Goal: Task Accomplishment & Management: Use online tool/utility

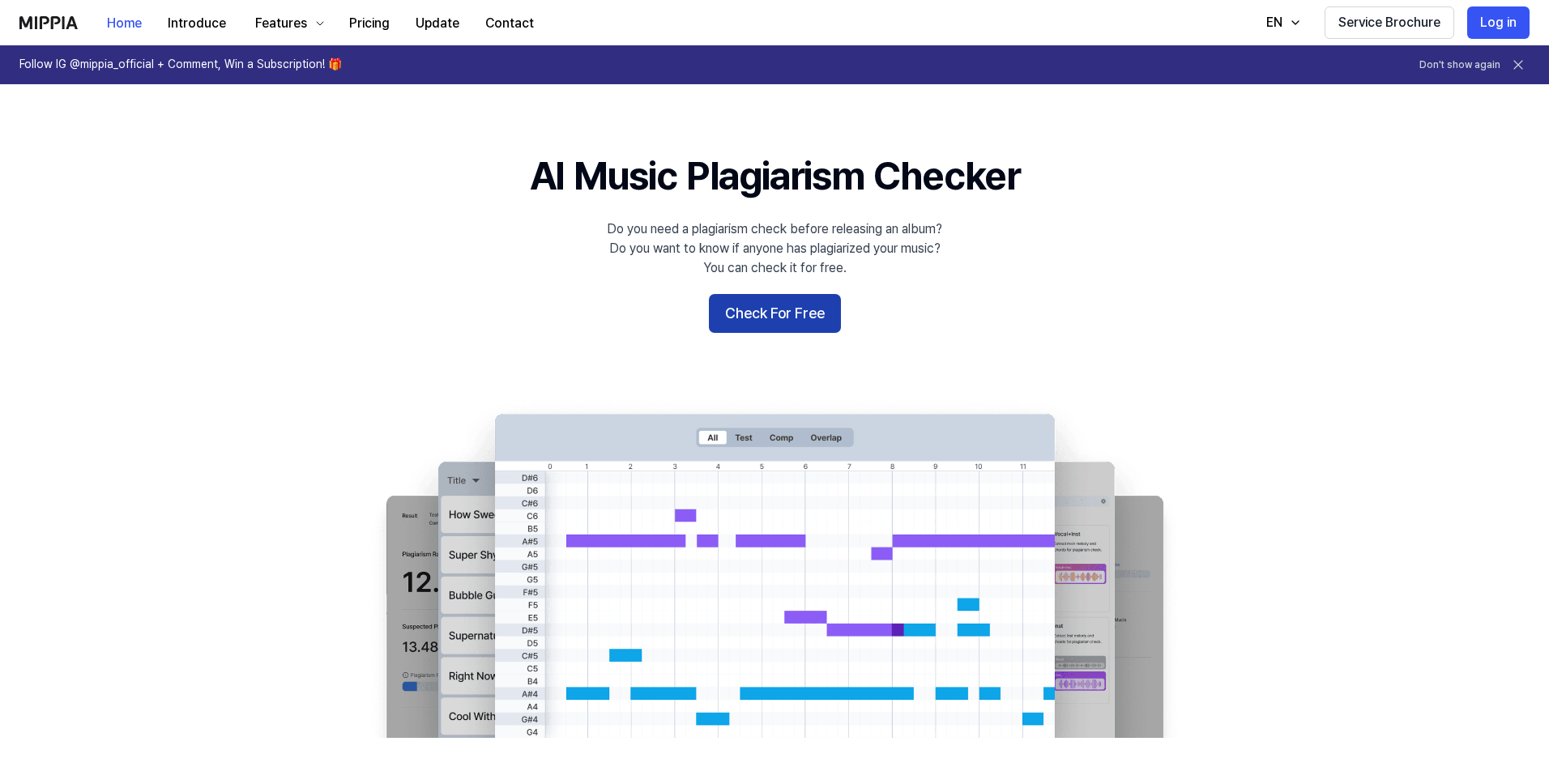
click at [793, 311] on button "Check For Free" at bounding box center [775, 313] width 132 height 39
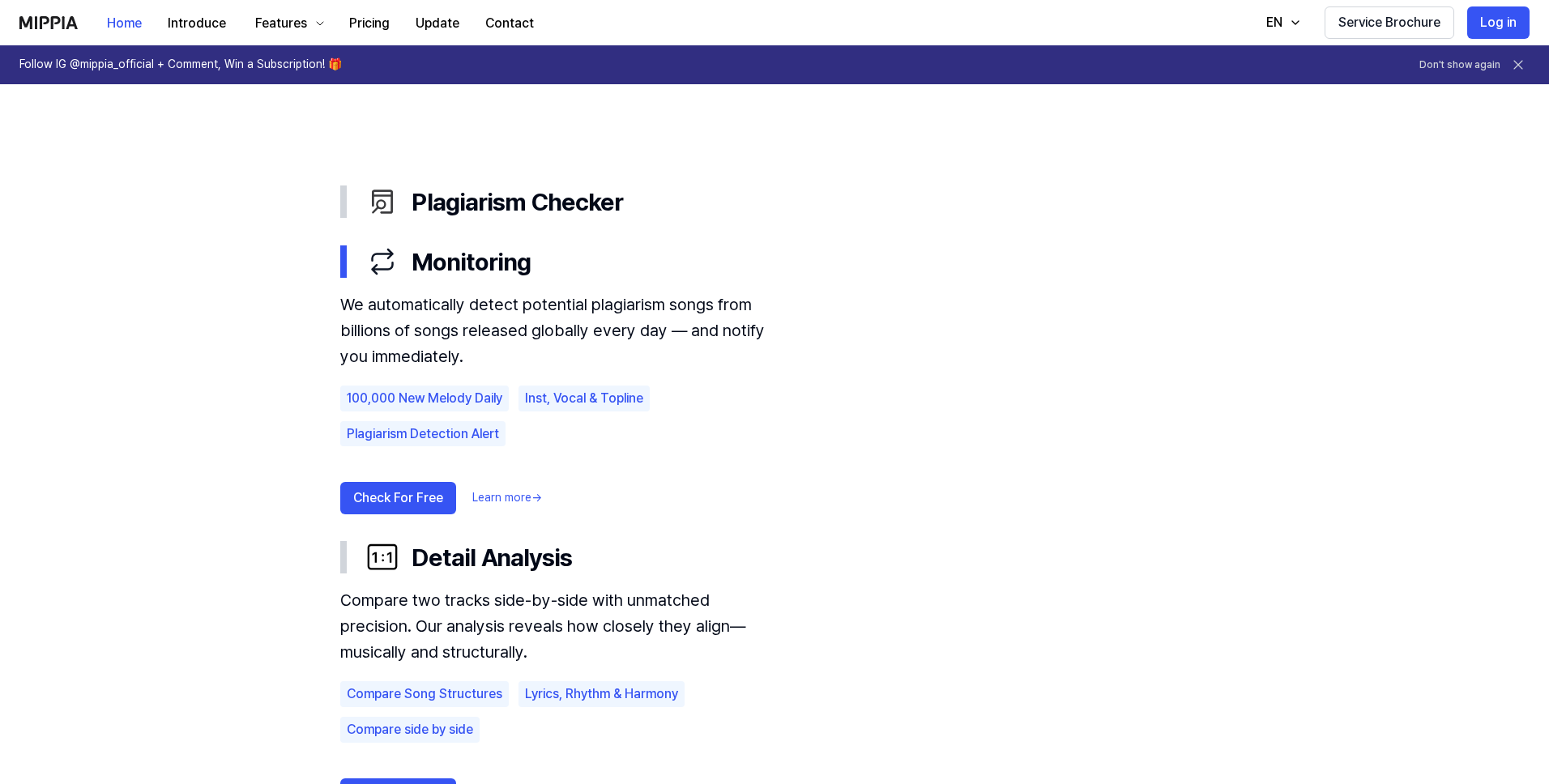
scroll to position [875, 0]
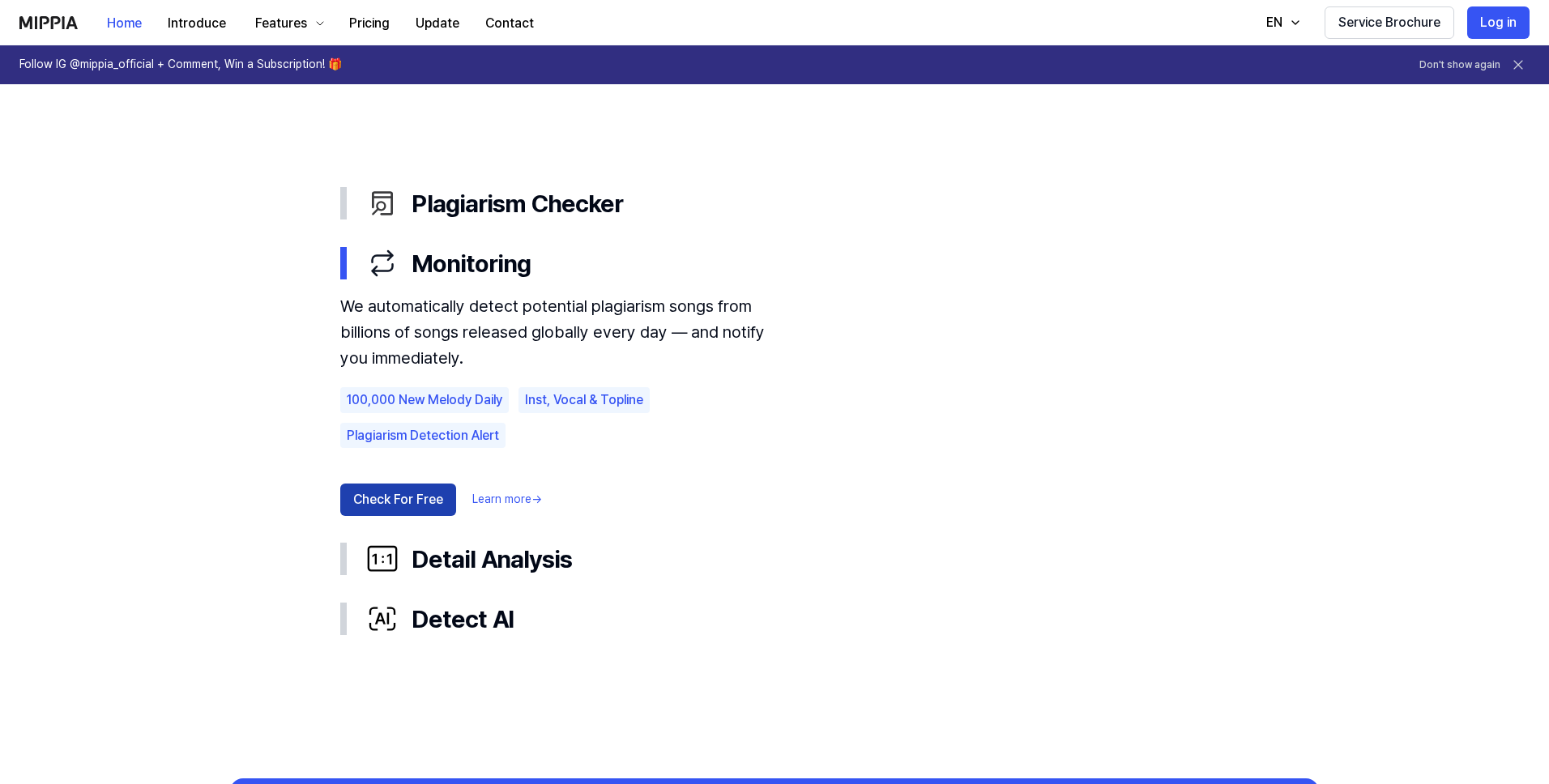
click at [418, 493] on button "Check For Free" at bounding box center [398, 499] width 116 height 33
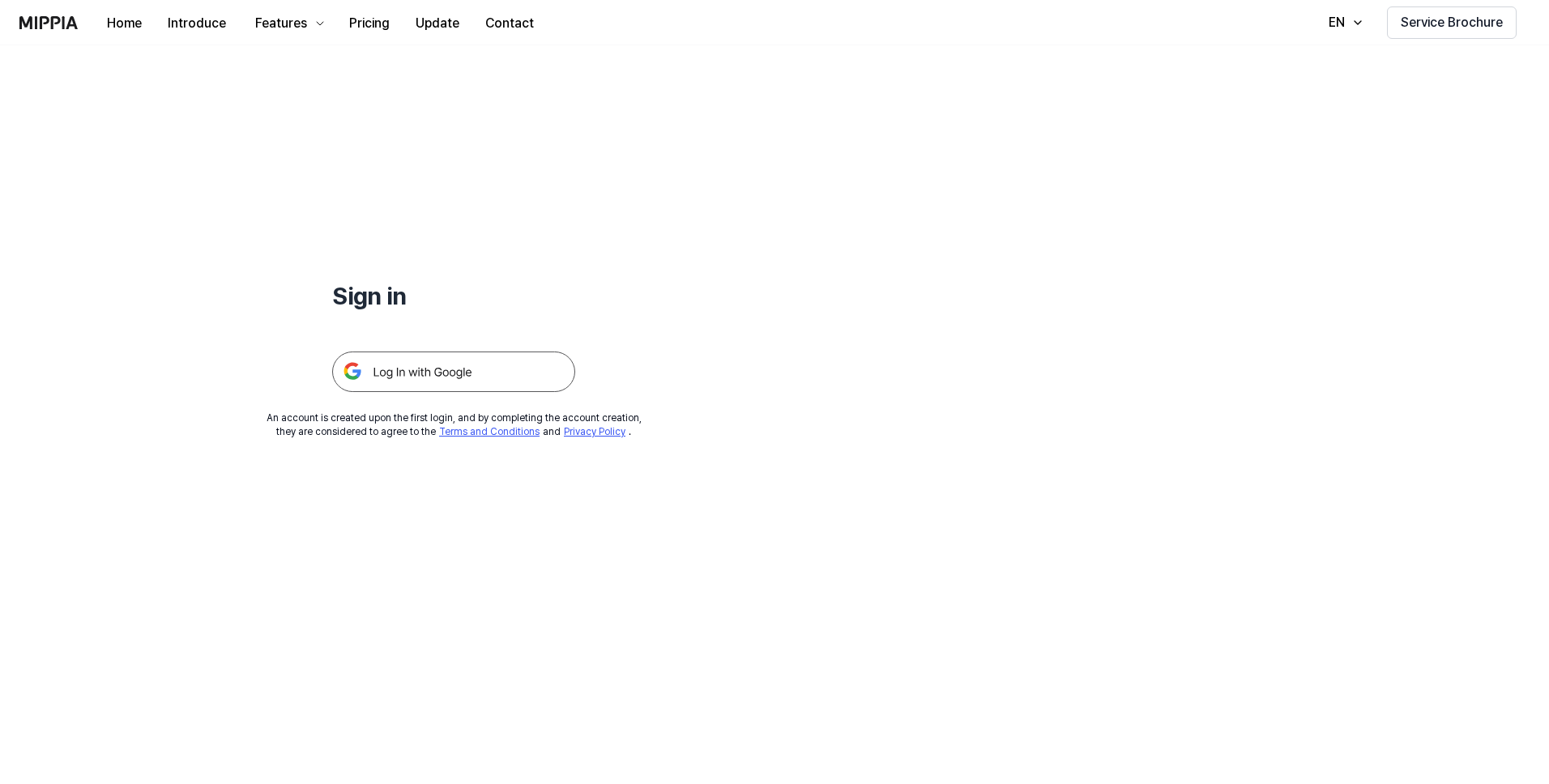
click at [457, 376] on img at bounding box center [453, 372] width 243 height 40
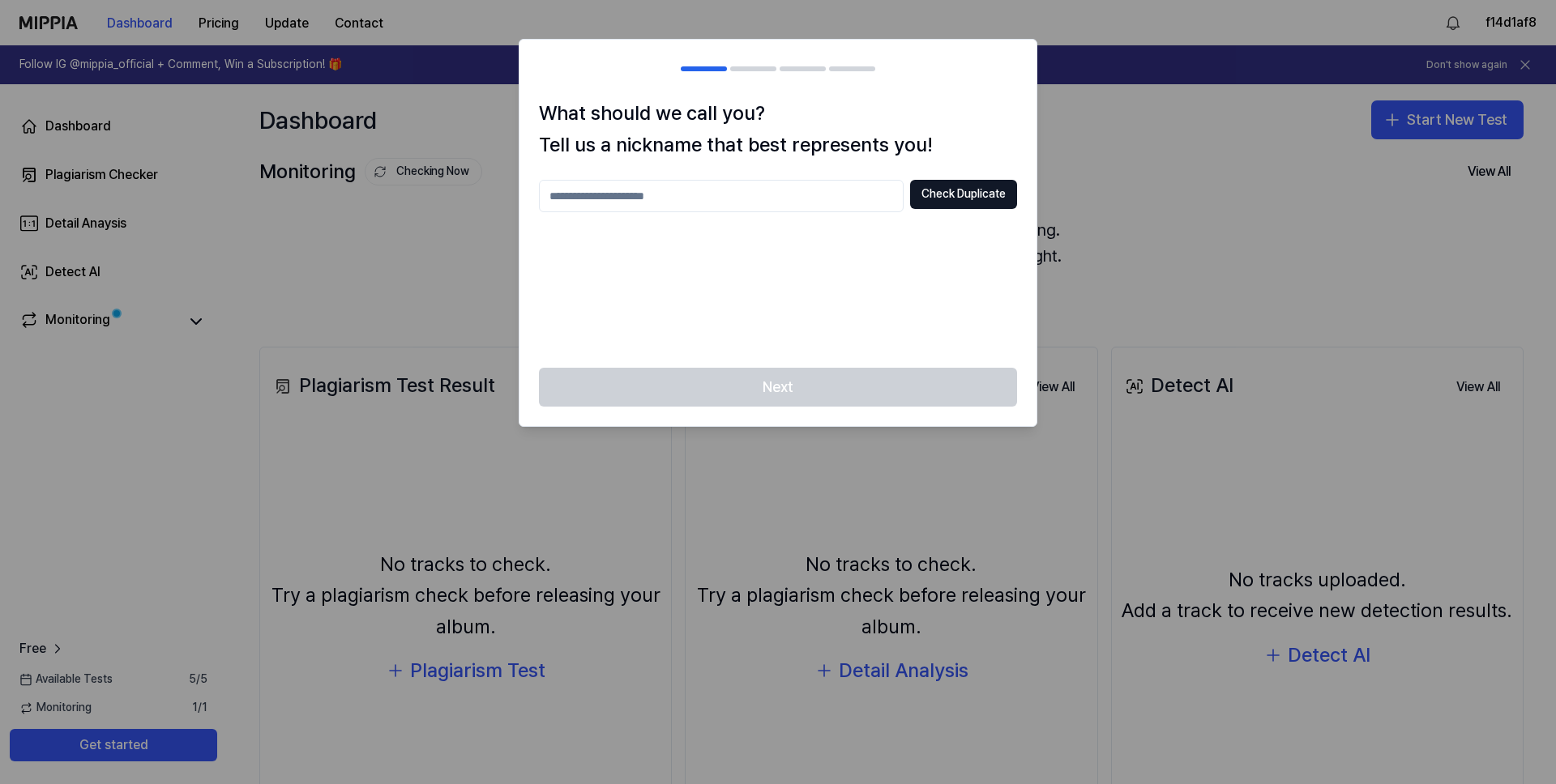
click at [739, 190] on input "text" at bounding box center [721, 196] width 364 height 33
click at [806, 400] on div "Next" at bounding box center [778, 397] width 517 height 59
click at [683, 203] on input "text" at bounding box center [721, 196] width 364 height 33
click at [848, 389] on div "Next" at bounding box center [778, 397] width 517 height 59
click at [732, 198] on input "********" at bounding box center [721, 196] width 364 height 33
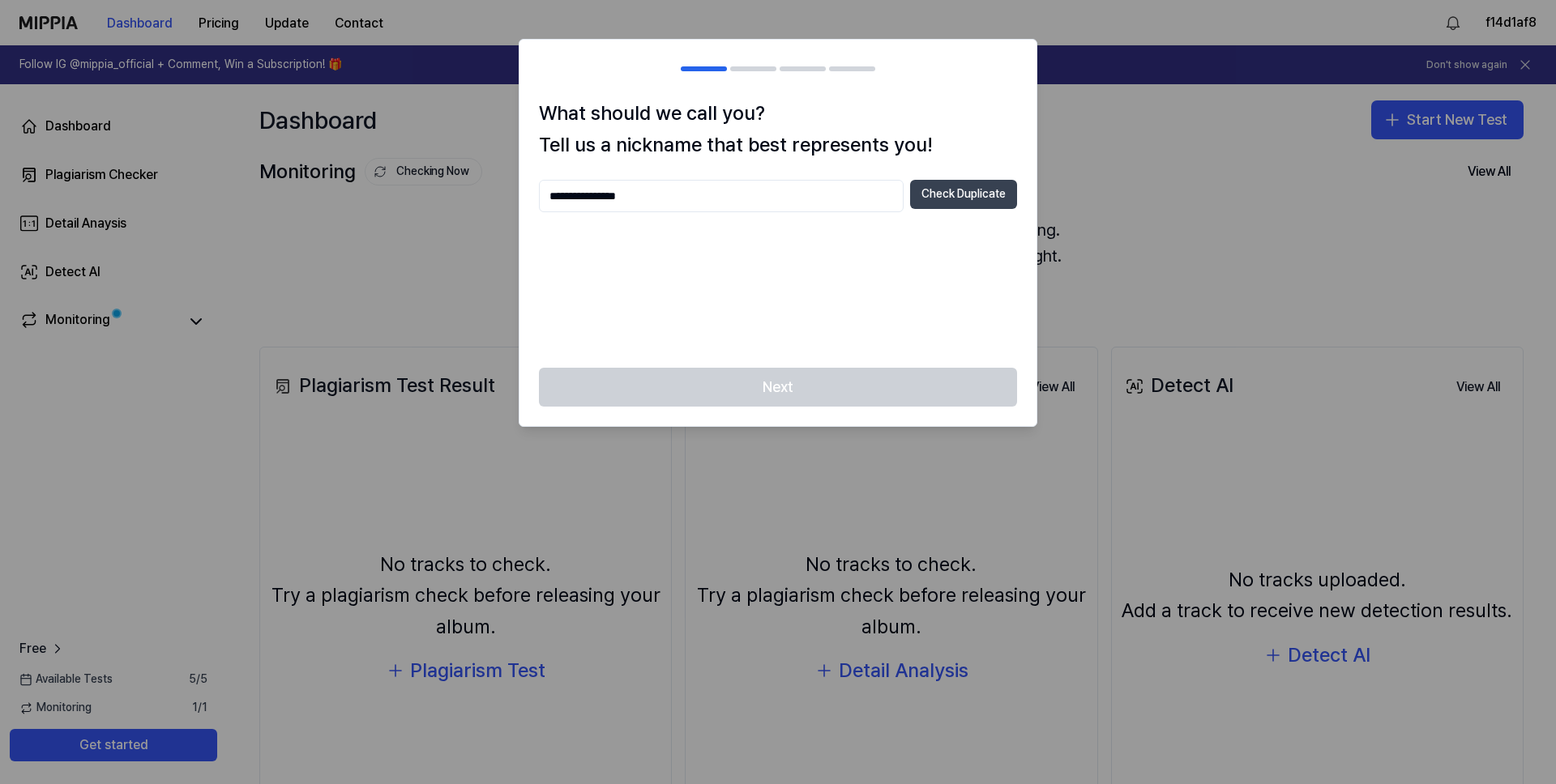
type input "**********"
click at [946, 203] on button "Check Duplicate" at bounding box center [964, 194] width 107 height 29
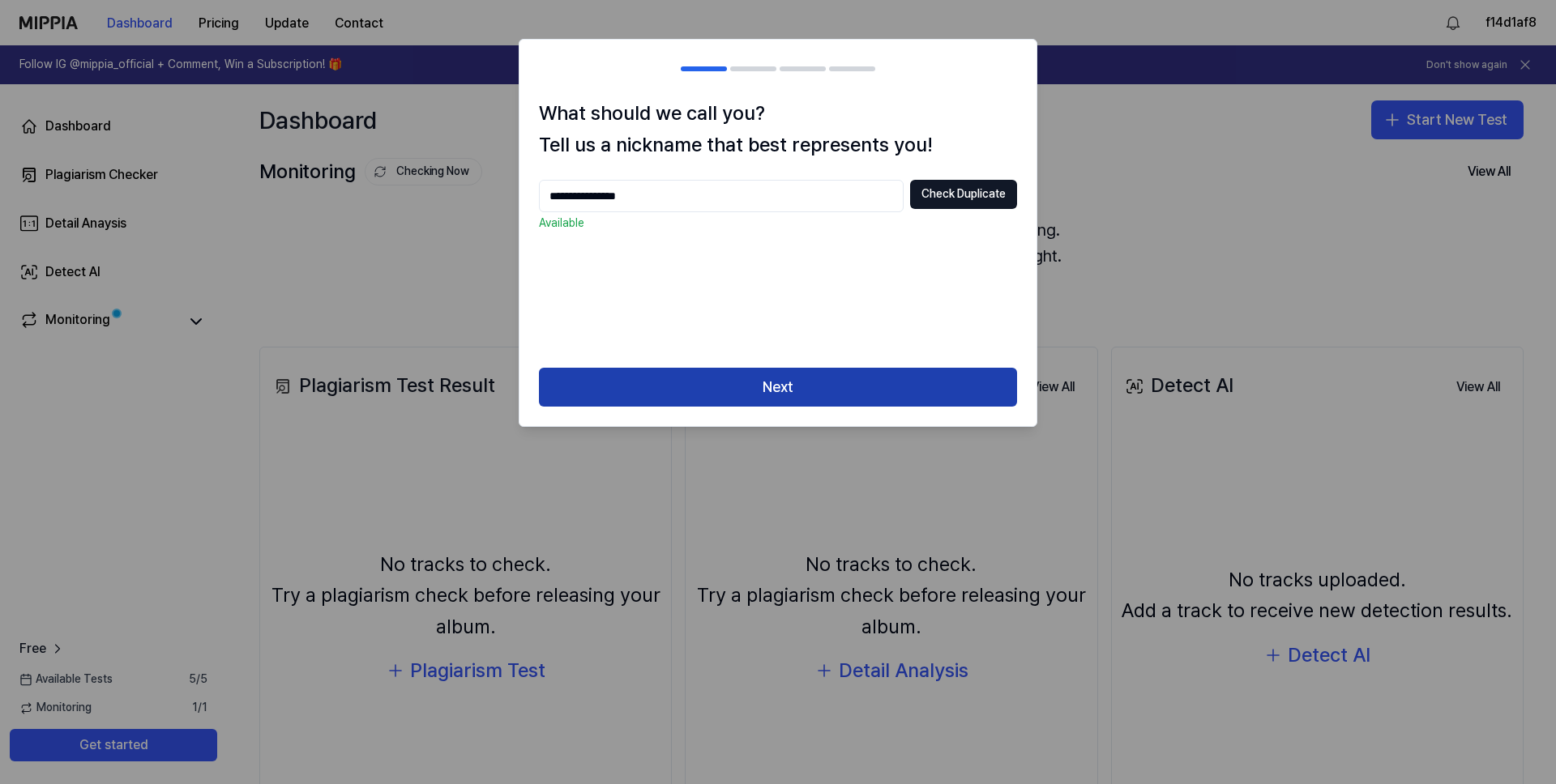
click at [836, 389] on button "Next" at bounding box center [778, 387] width 478 height 39
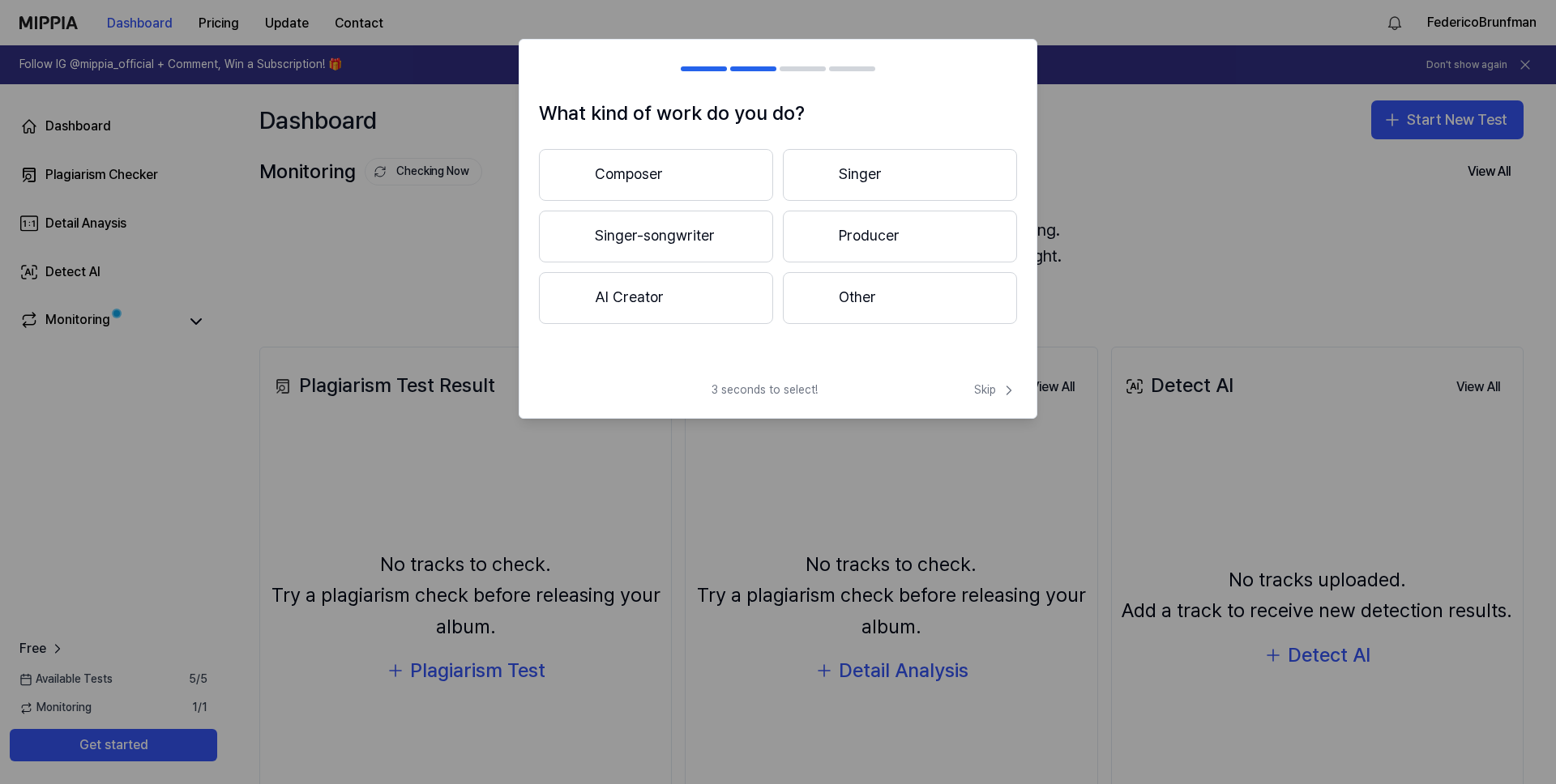
click at [692, 166] on button "Composer" at bounding box center [655, 175] width 234 height 52
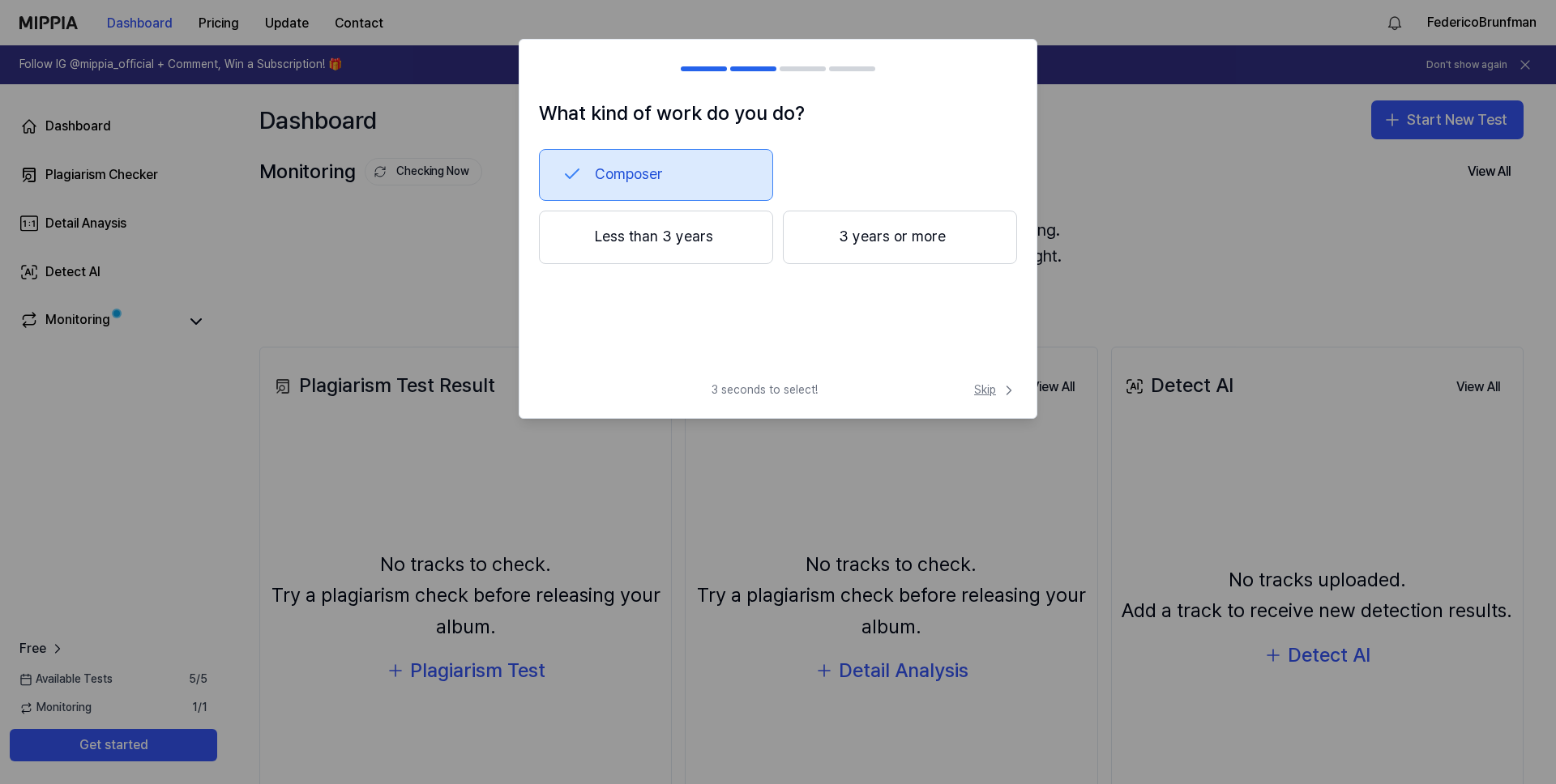
click at [996, 389] on span "Skip" at bounding box center [995, 389] width 43 height 16
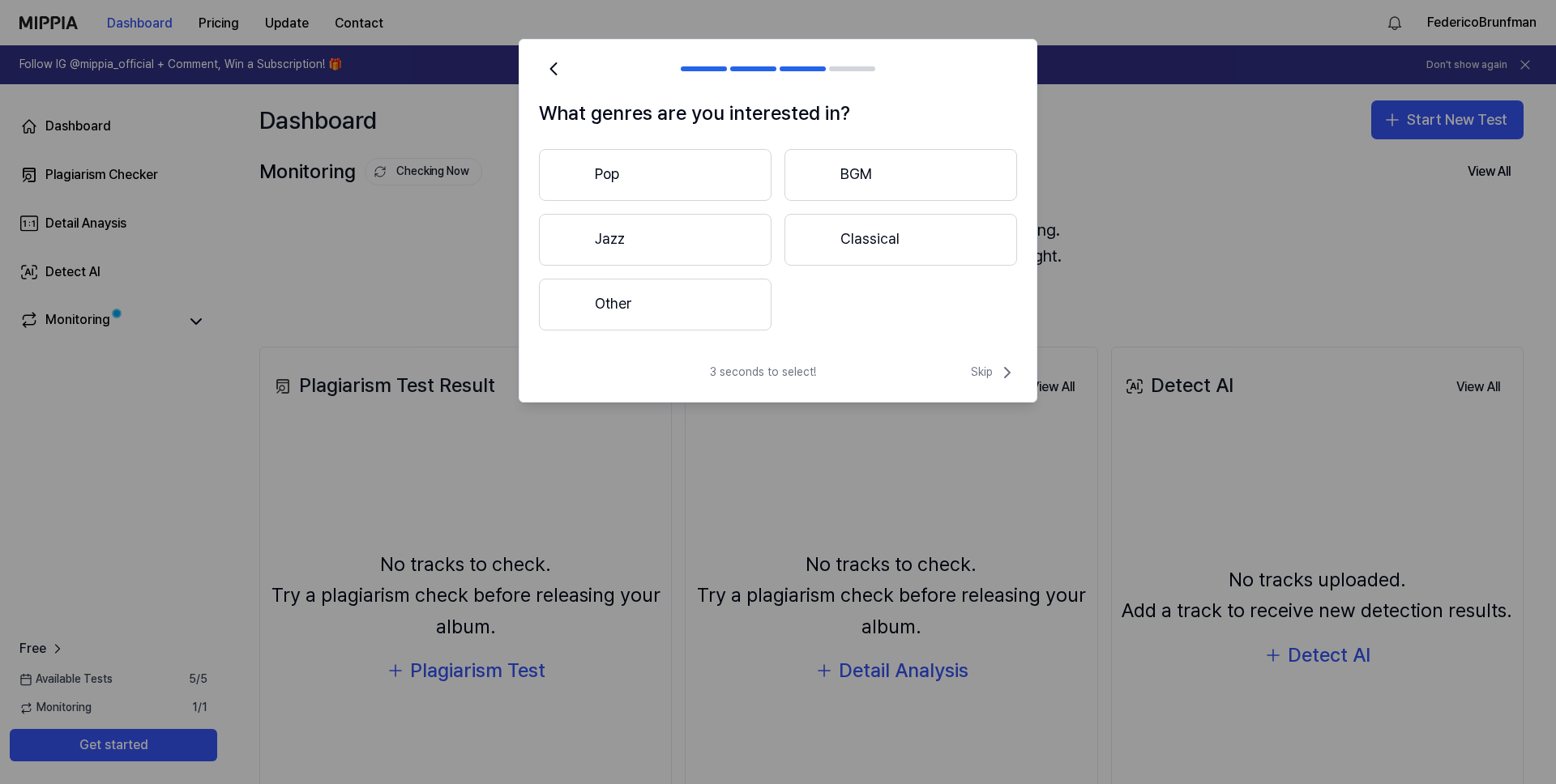
click at [721, 294] on button "Other" at bounding box center [655, 305] width 233 height 52
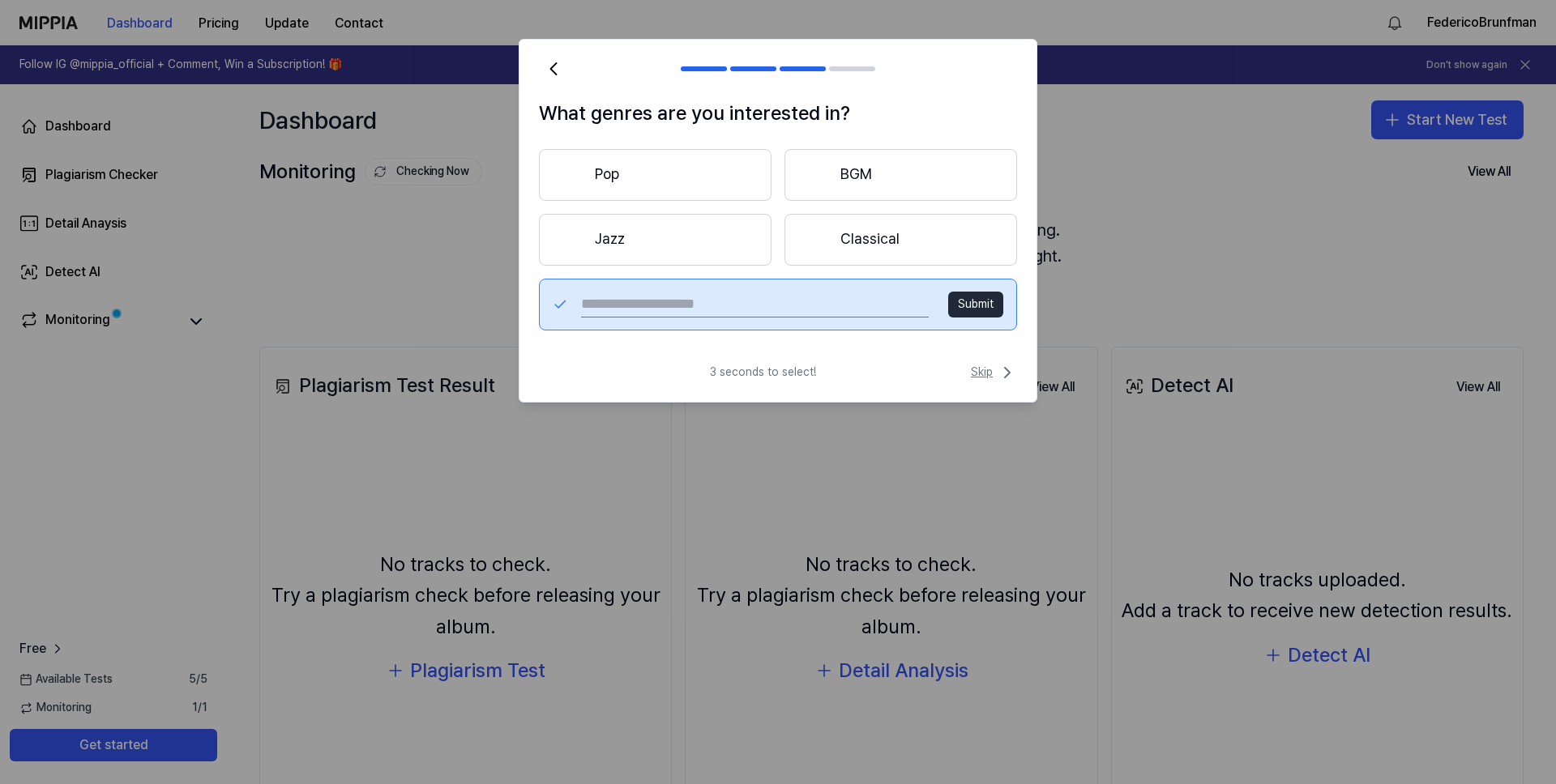
click at [974, 368] on span "Skip" at bounding box center [993, 372] width 46 height 19
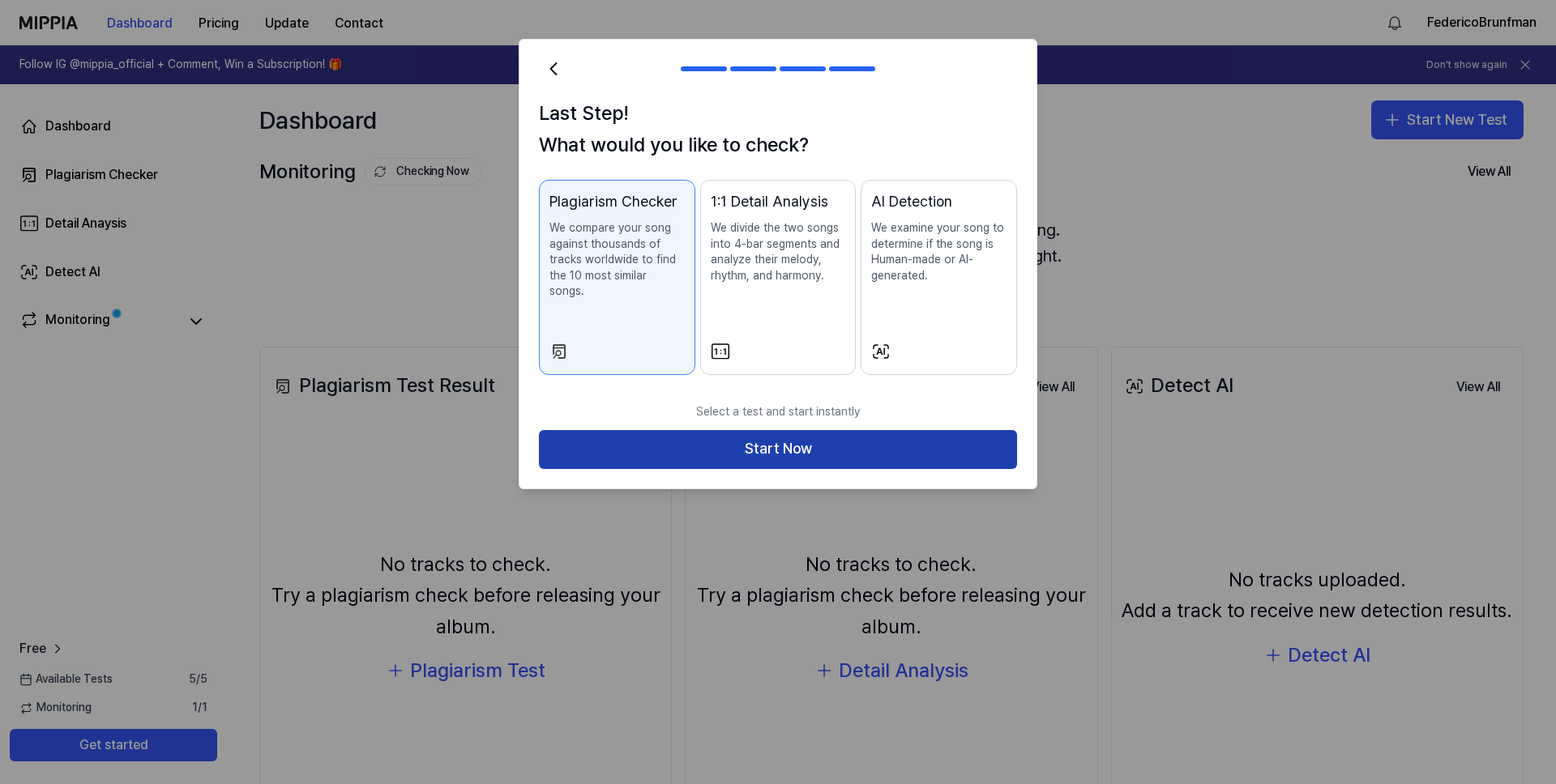
click at [860, 431] on button "Start Now" at bounding box center [778, 449] width 478 height 39
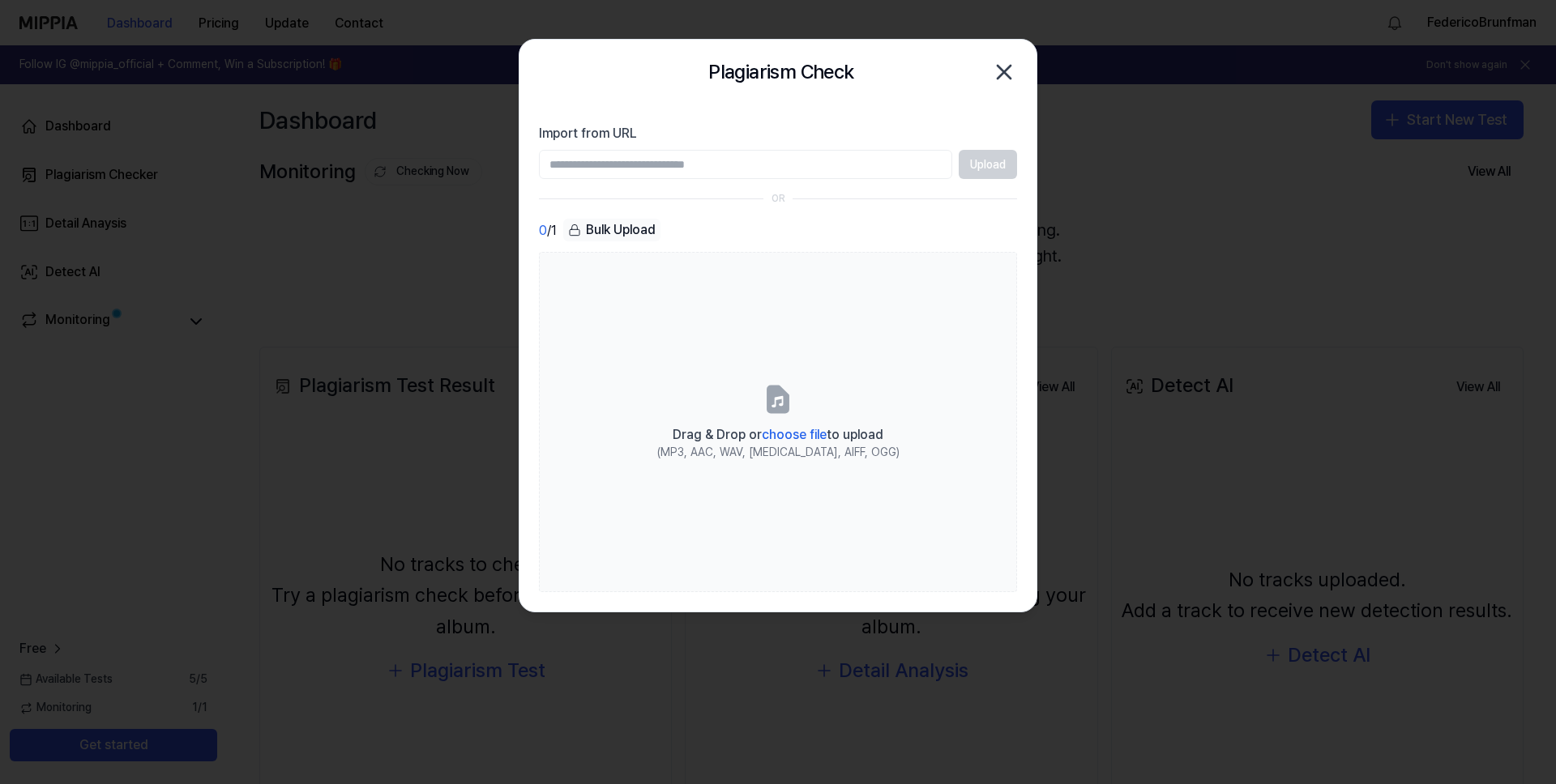
click at [757, 164] on input "Import from URL" at bounding box center [745, 164] width 413 height 29
click at [592, 157] on input "Import from URL" at bounding box center [745, 164] width 413 height 29
click at [655, 127] on label "Import from URL" at bounding box center [778, 133] width 478 height 19
click at [655, 150] on input "Import from URL" at bounding box center [745, 164] width 413 height 29
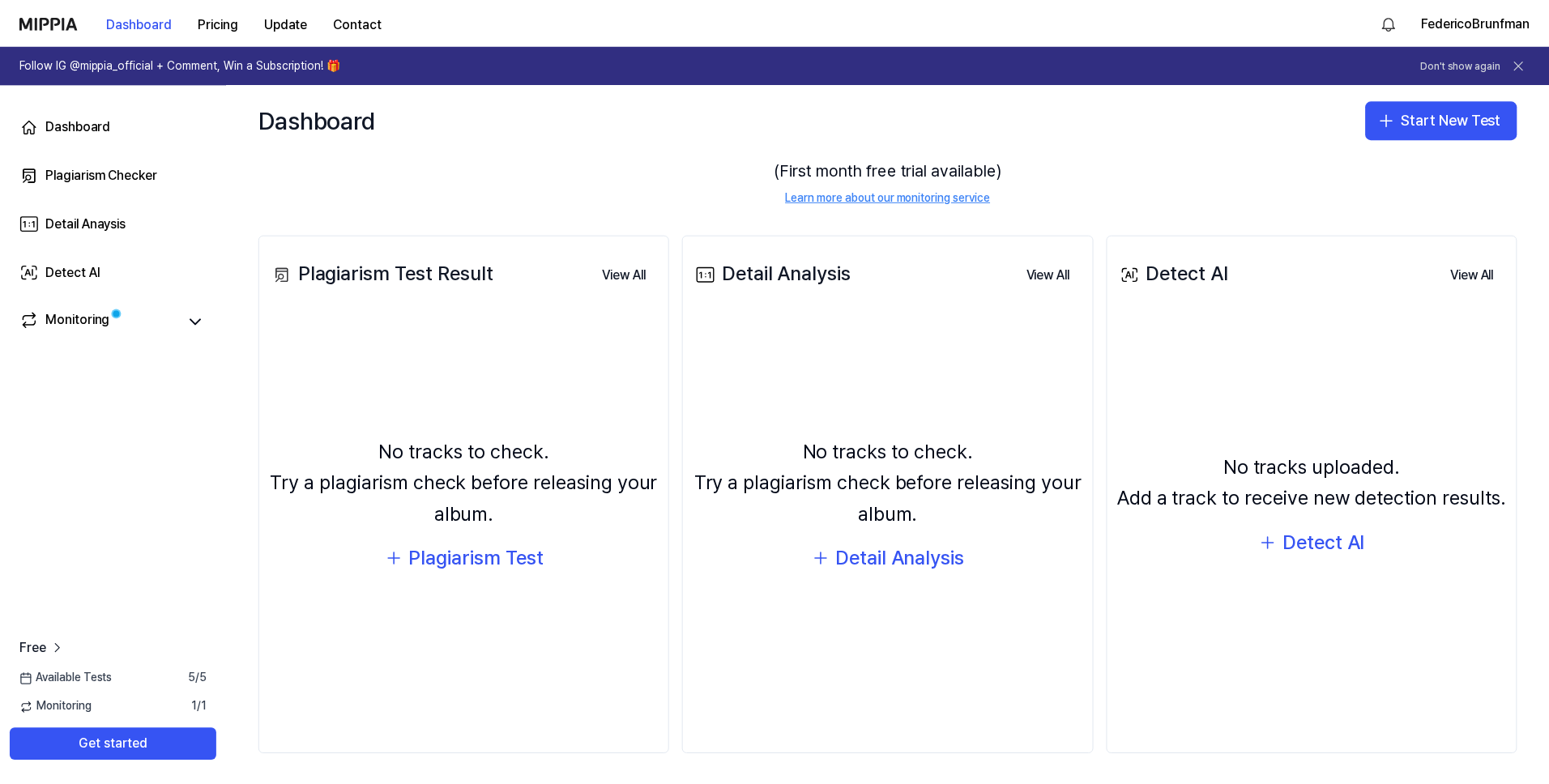
scroll to position [115, 0]
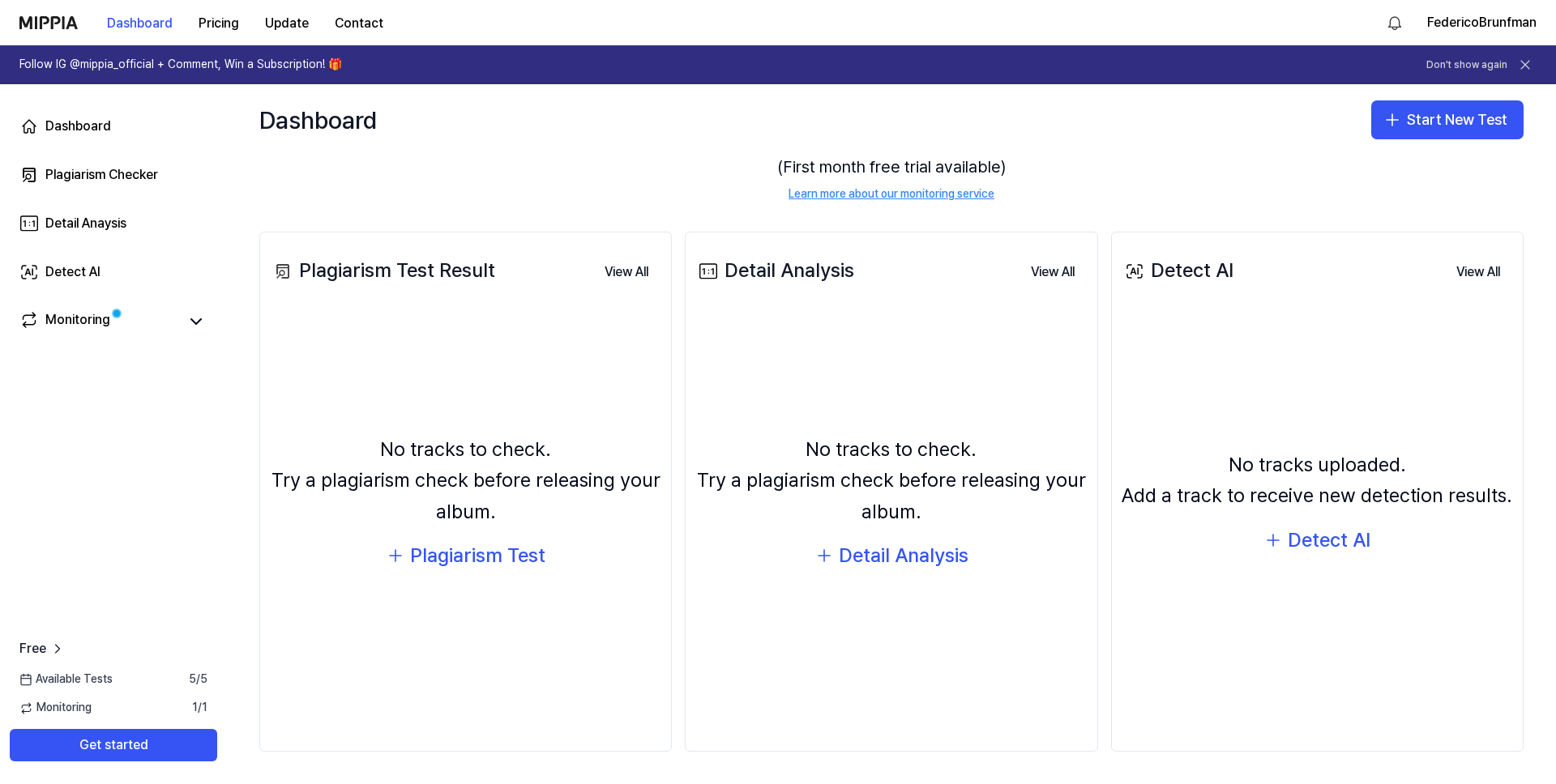
click at [469, 493] on div "No tracks to check. Try a plagiarism check before releasing your album." at bounding box center [465, 480] width 391 height 93
click at [512, 561] on div "Plagiarism Test" at bounding box center [477, 555] width 135 height 31
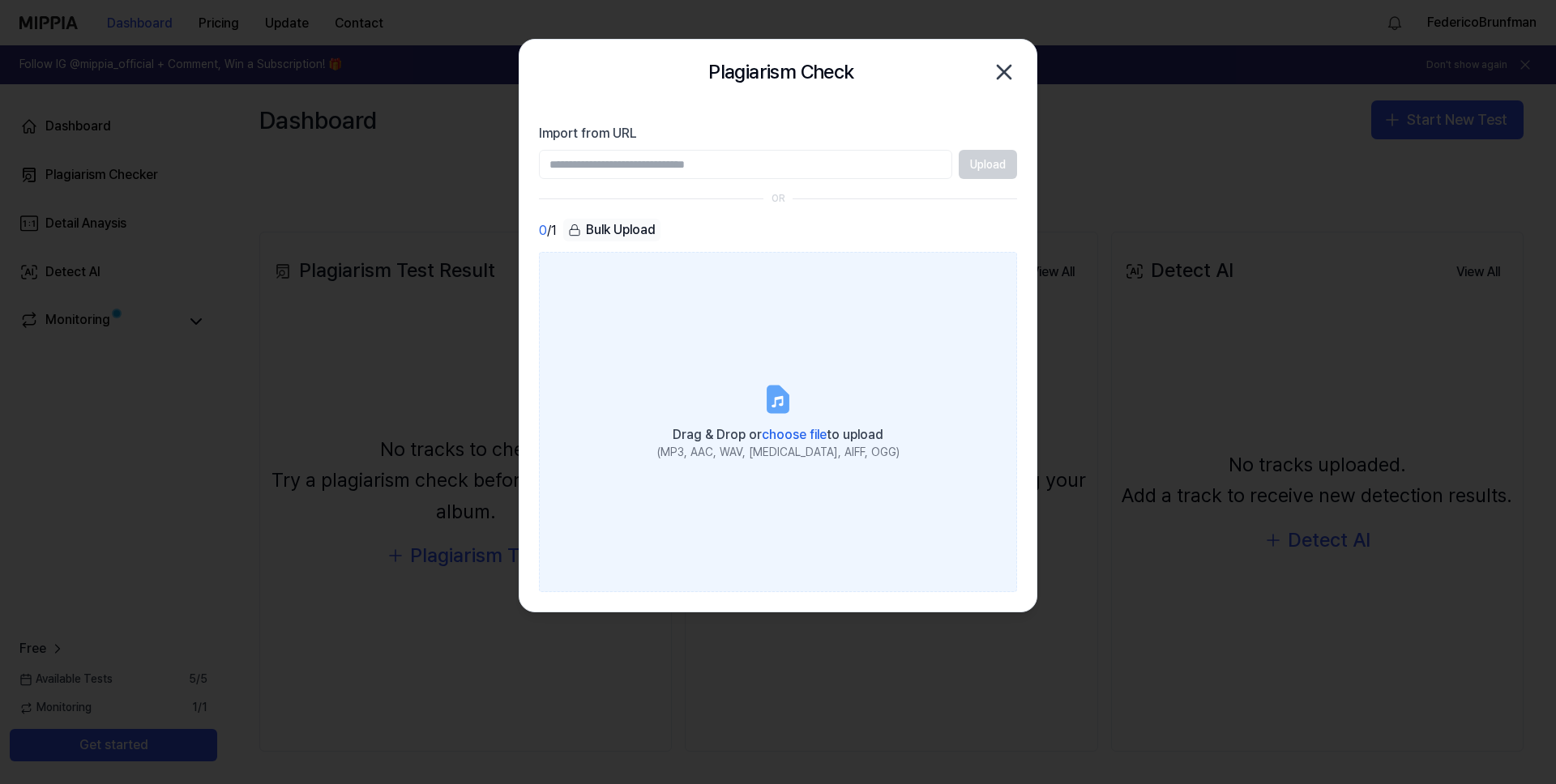
click at [736, 380] on label "Drag & Drop or choose file to upload (MP3, AAC, WAV, FLAC, AIFF, OGG)" at bounding box center [778, 422] width 478 height 340
click at [0, 0] on input "Drag & Drop or choose file to upload (MP3, AAC, WAV, FLAC, AIFF, OGG)" at bounding box center [0, 0] width 0 height 0
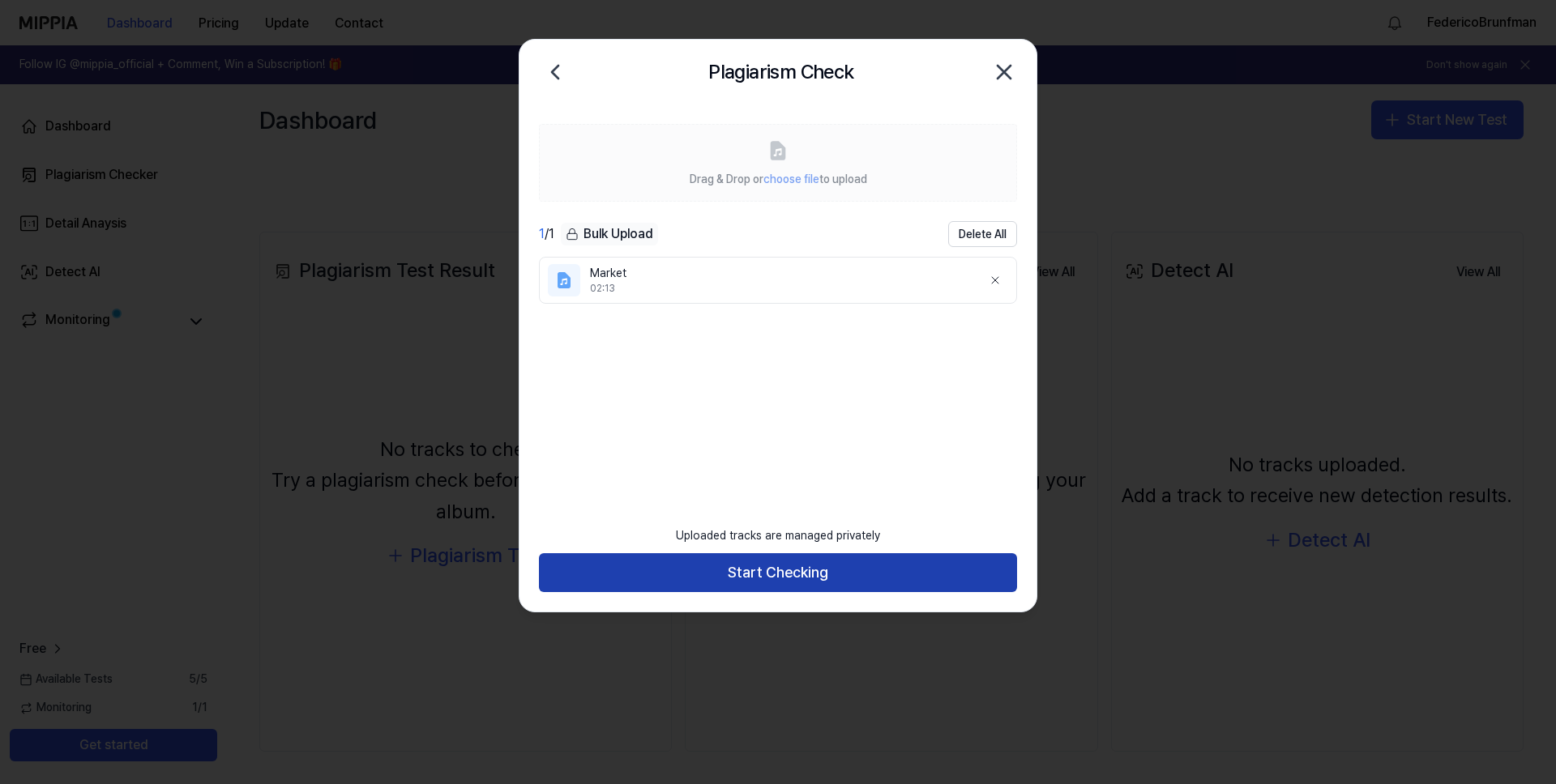
click at [823, 570] on button "Start Checking" at bounding box center [778, 572] width 478 height 39
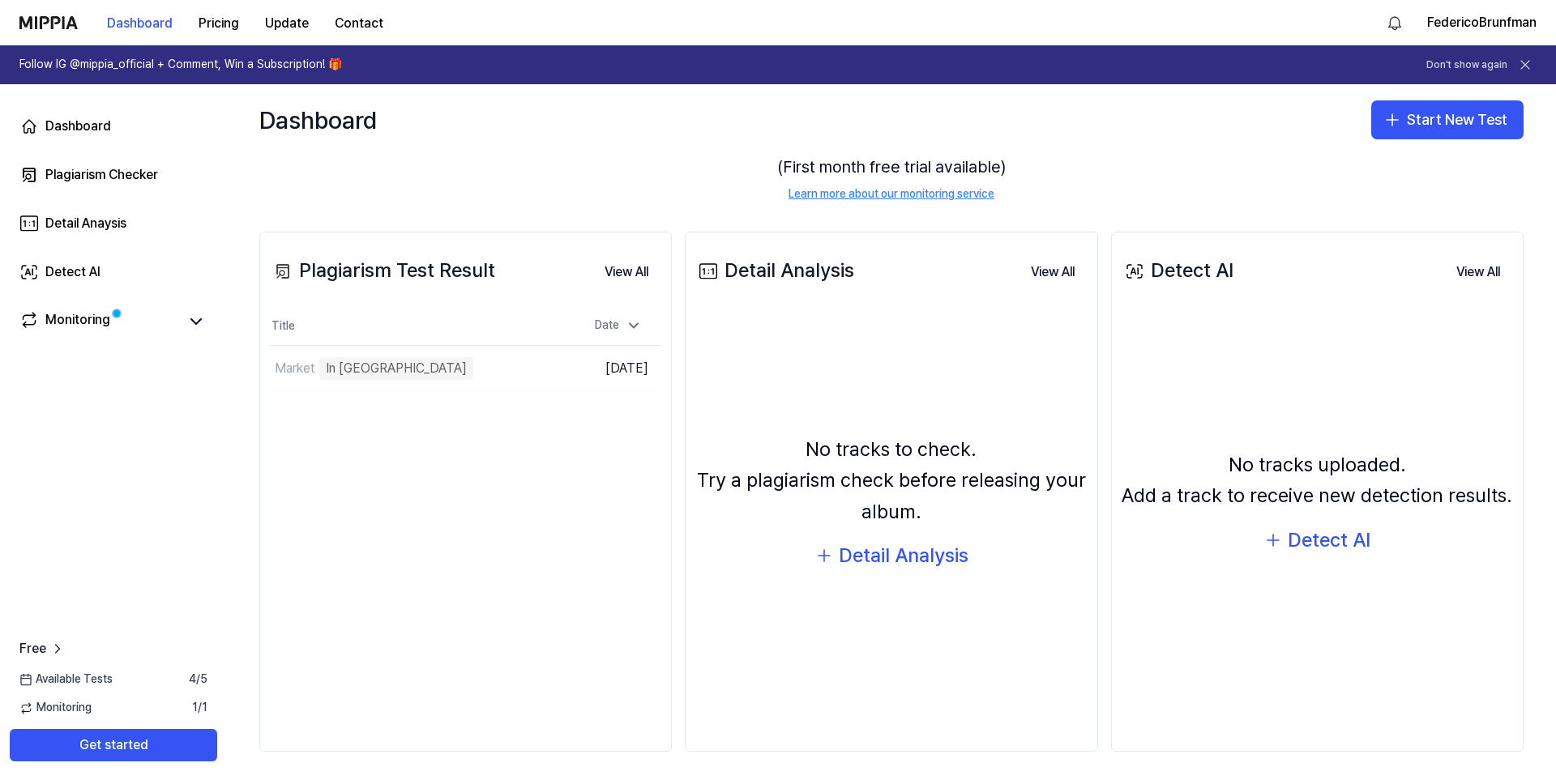
click at [465, 500] on div "Plagiarism Test Result View All Plagiarism Test Result Title Date Market In Que…" at bounding box center [465, 492] width 412 height 520
click at [512, 366] on td "Market Separating Audio Tracks Go to Results" at bounding box center [416, 369] width 293 height 45
click at [531, 369] on td "Market Separating Audio Tracks Go to Results" at bounding box center [416, 369] width 293 height 45
click at [611, 372] on td "Oct 9, 2025" at bounding box center [612, 369] width 98 height 46
click at [514, 369] on td "Market Analyze Song Structure Go to Results" at bounding box center [416, 369] width 293 height 45
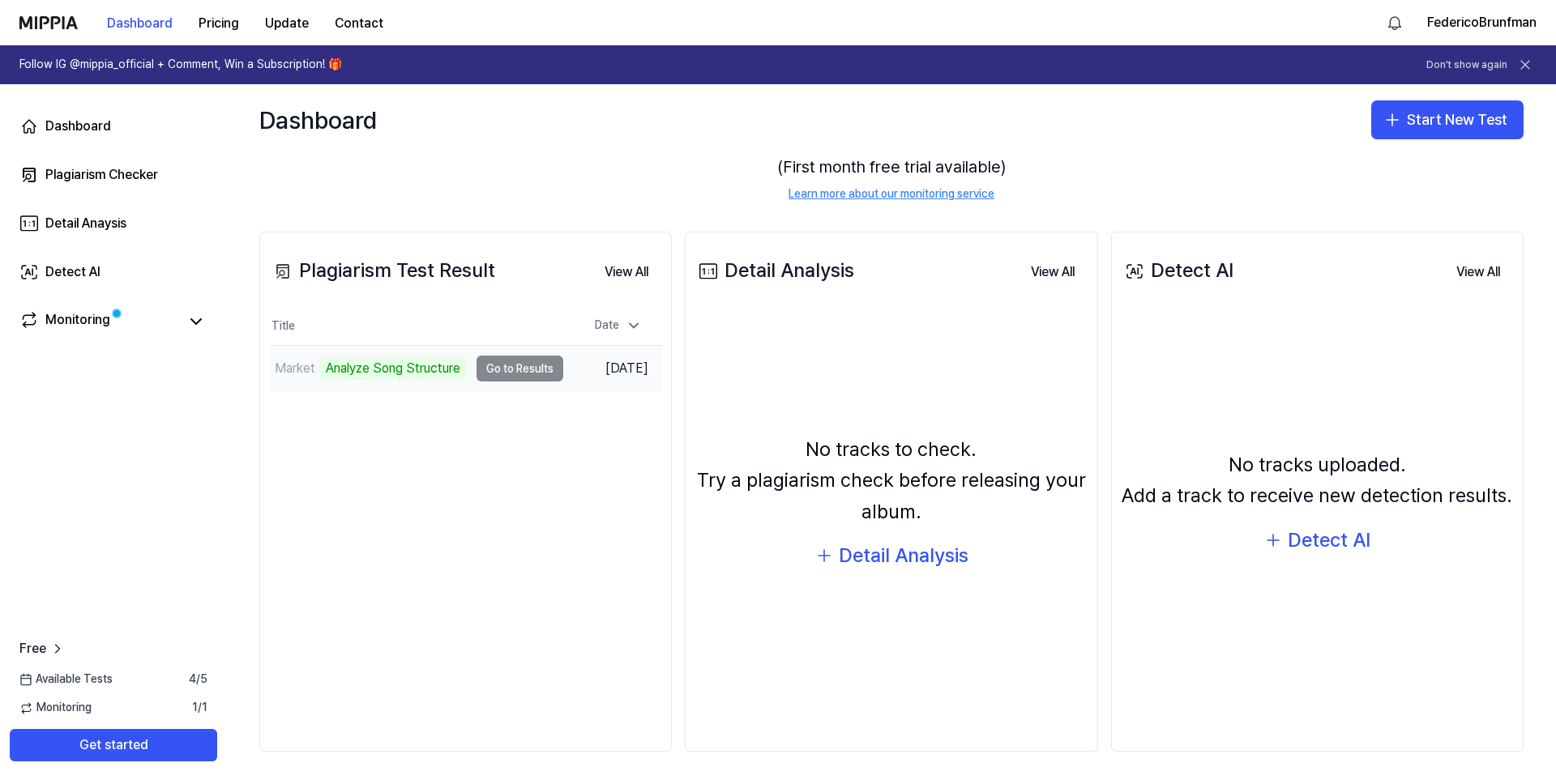
click at [395, 368] on div "Analyze Song Structure" at bounding box center [393, 368] width 147 height 23
click at [528, 373] on td "Market Analyze Song Structure Go to Results" at bounding box center [416, 369] width 293 height 45
click at [530, 469] on div "Plagiarism Test Result View All Plagiarism Test Result Title Date Market Analyz…" at bounding box center [465, 492] width 412 height 520
click at [536, 369] on td "Market Analyze Music Notes Go to Results" at bounding box center [416, 369] width 293 height 45
click at [551, 379] on td "Market Analyze Music Notes Go to Results" at bounding box center [416, 369] width 293 height 45
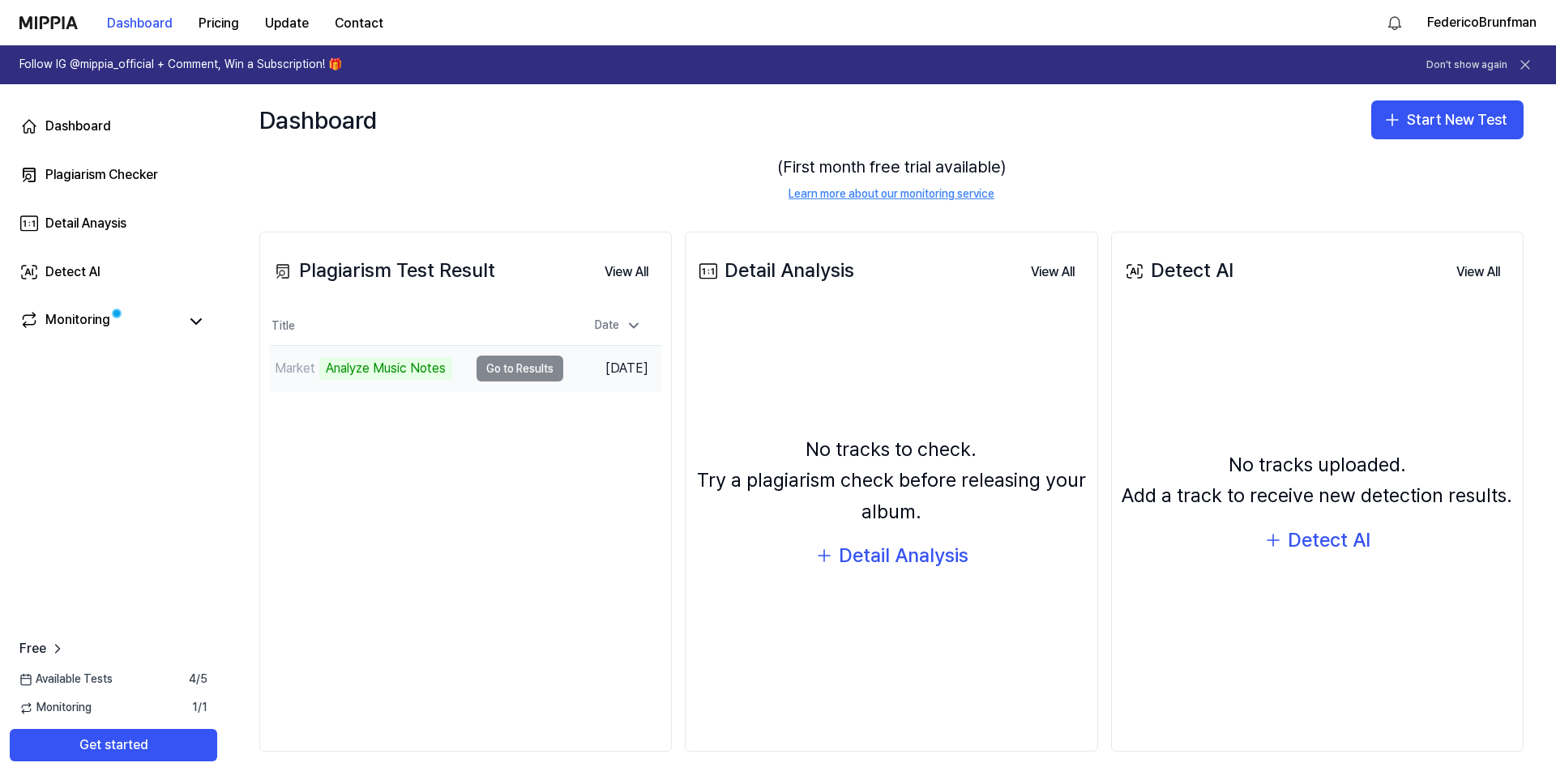
click at [496, 369] on td "Market Analyze Music Notes Go to Results" at bounding box center [416, 369] width 293 height 45
click at [405, 373] on div "Analyze Music Notes" at bounding box center [385, 368] width 133 height 23
click at [545, 374] on td "Market Analyze Music Notes Go to Results" at bounding box center [416, 369] width 293 height 45
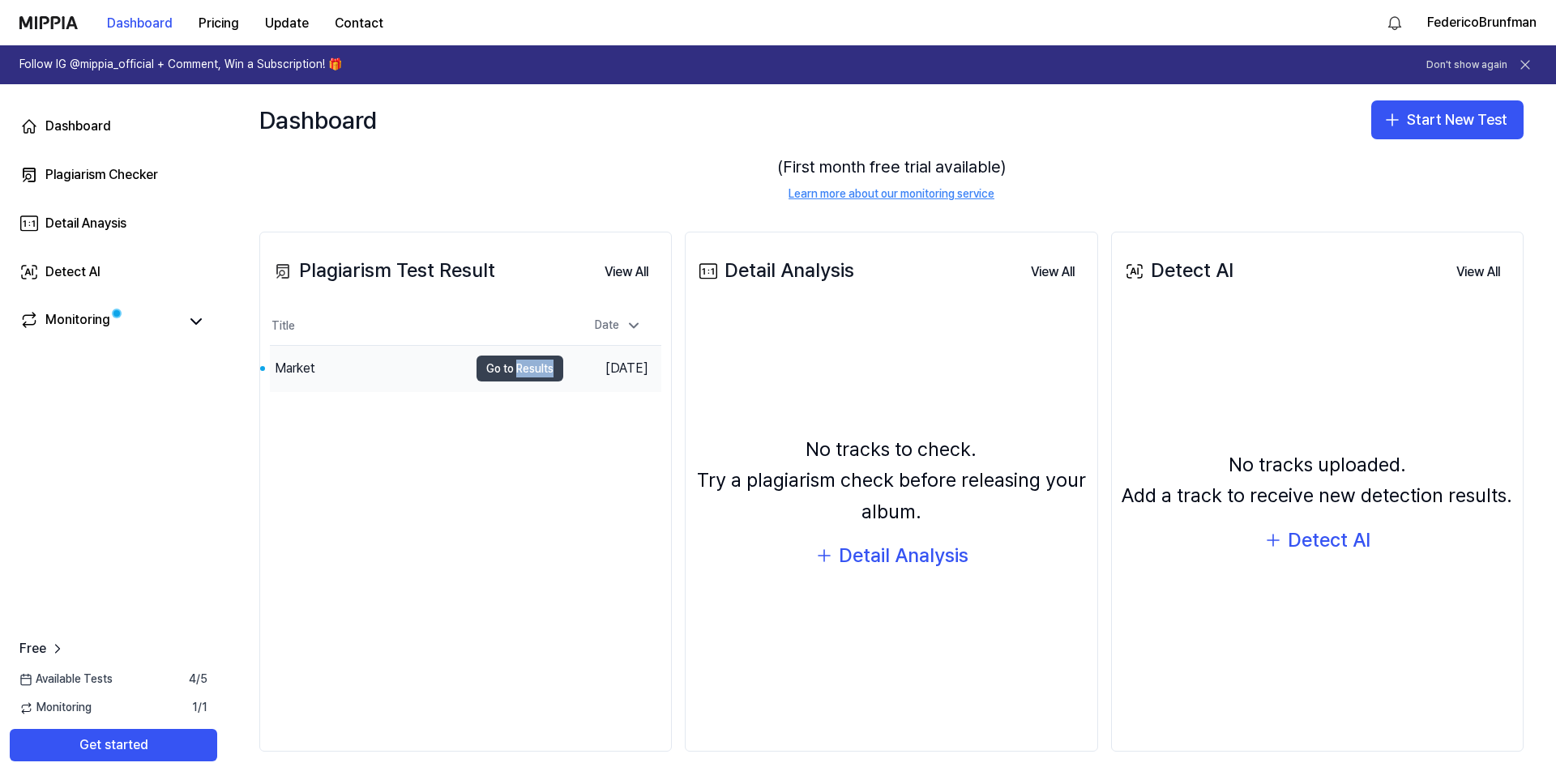
click at [505, 373] on button "Go to Results" at bounding box center [520, 369] width 86 height 26
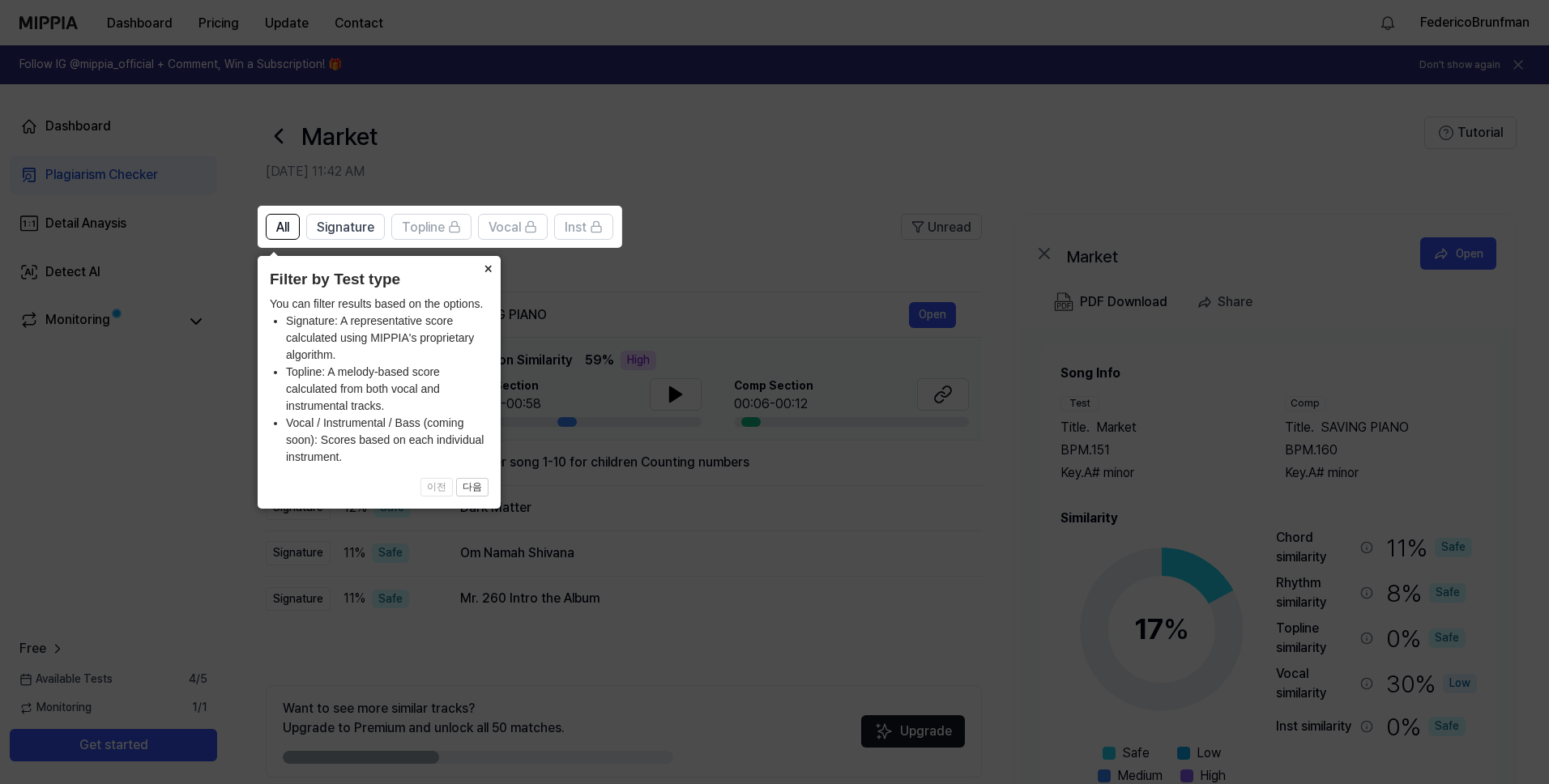
click at [488, 270] on button "×" at bounding box center [488, 267] width 26 height 23
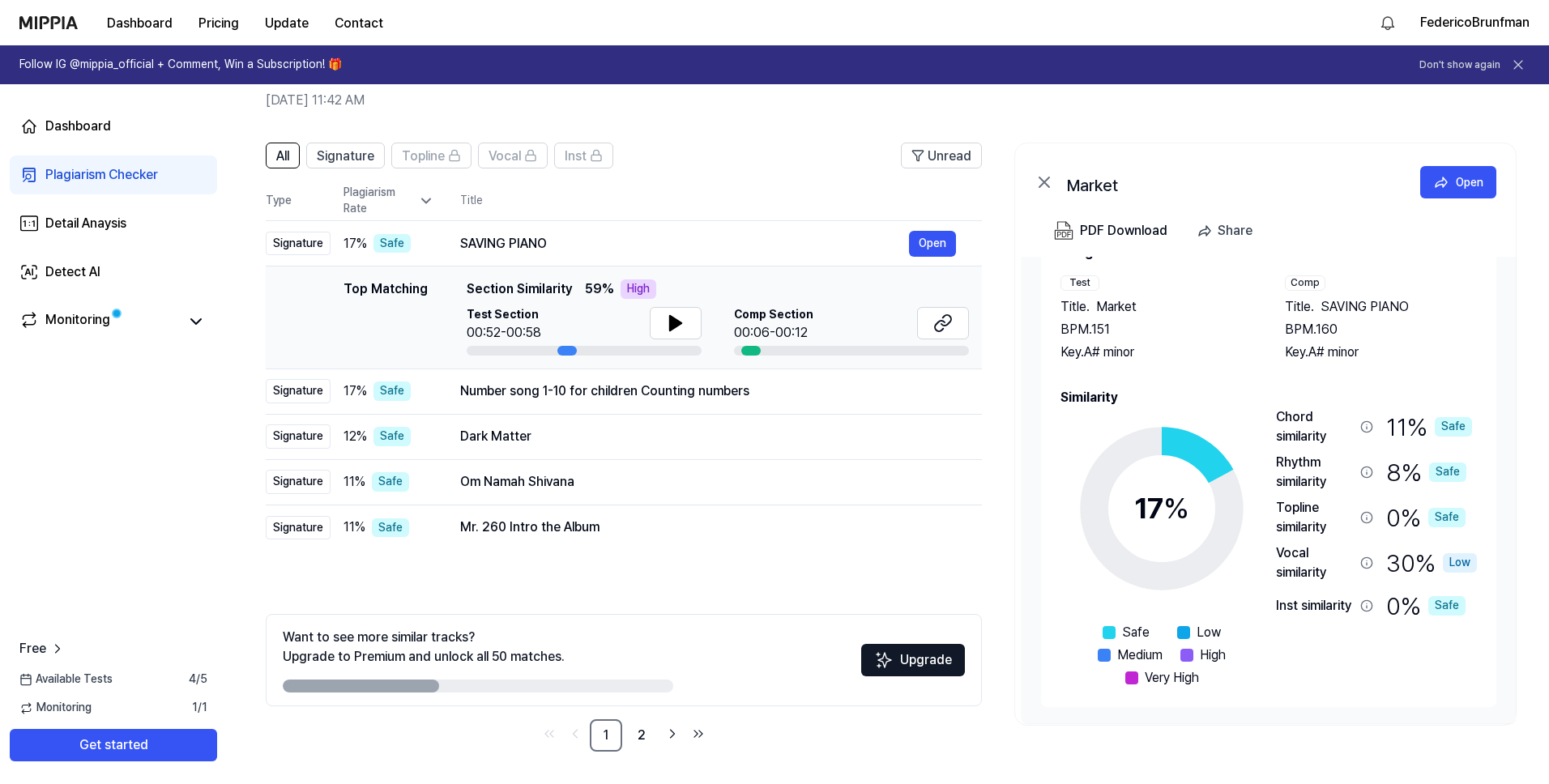
scroll to position [0, 0]
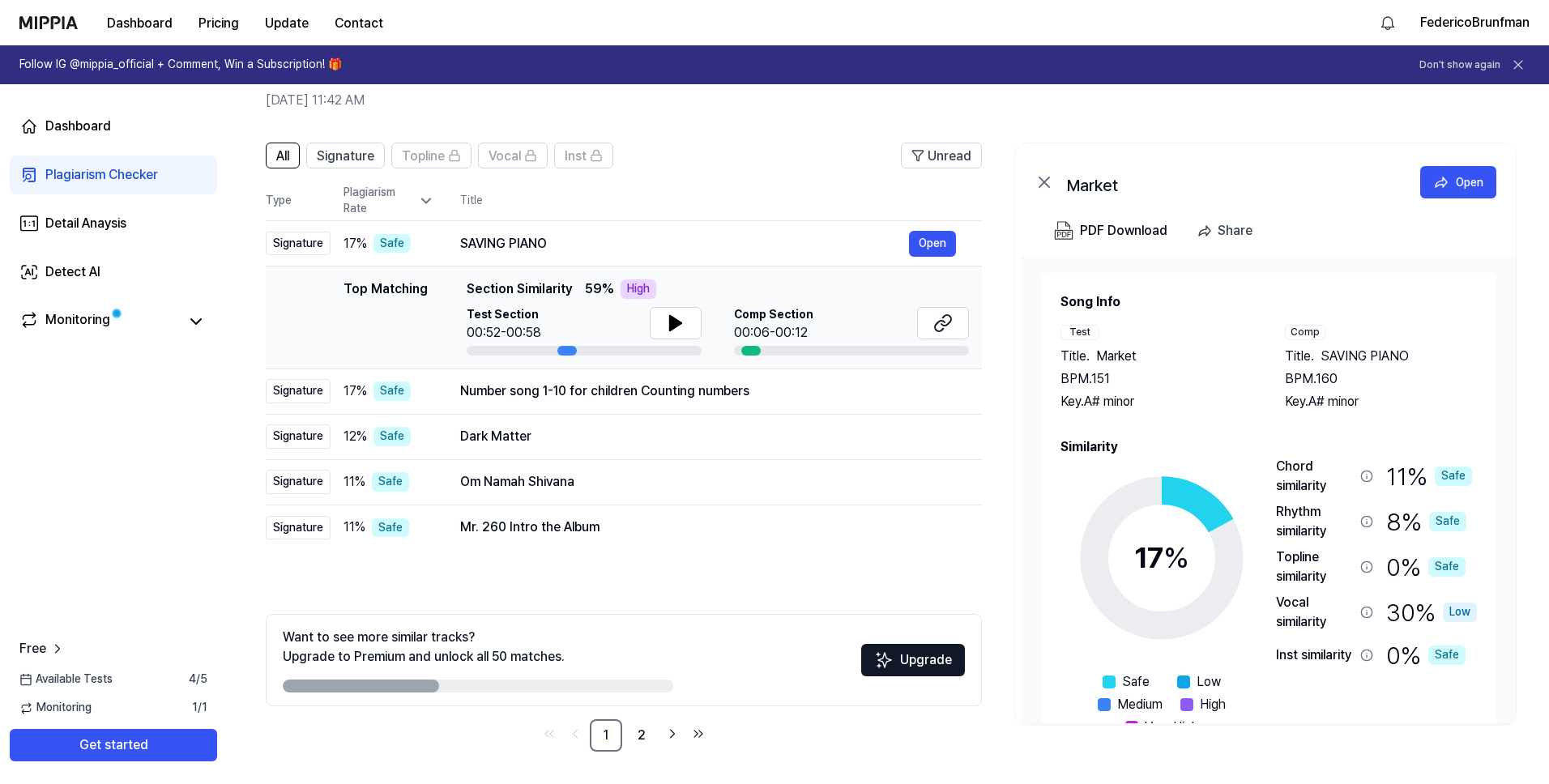
click at [539, 289] on span "Section Similarity" at bounding box center [519, 289] width 106 height 19
click at [539, 243] on div "SAVING PIANO" at bounding box center [684, 243] width 449 height 19
click at [506, 241] on div "SAVING PIANO" at bounding box center [684, 243] width 449 height 19
click at [674, 328] on icon at bounding box center [675, 322] width 19 height 19
click at [674, 324] on icon at bounding box center [675, 322] width 19 height 19
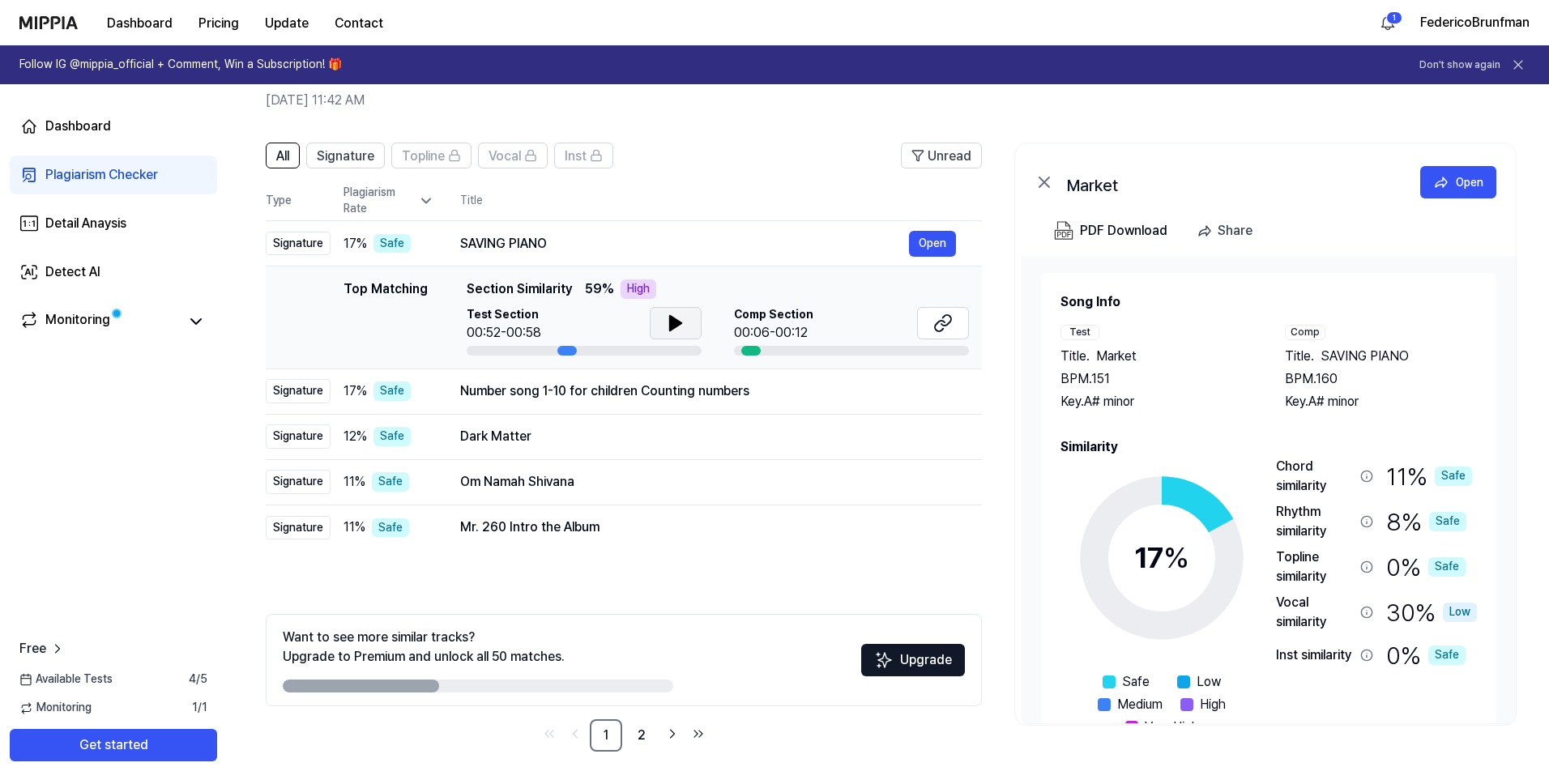
click at [564, 327] on div "Test Section 00:52-00:58" at bounding box center [584, 324] width 235 height 36
click at [652, 320] on button at bounding box center [676, 322] width 52 height 33
click at [948, 330] on icon at bounding box center [942, 322] width 19 height 19
click at [1144, 230] on div "PDF Download" at bounding box center [1123, 230] width 87 height 21
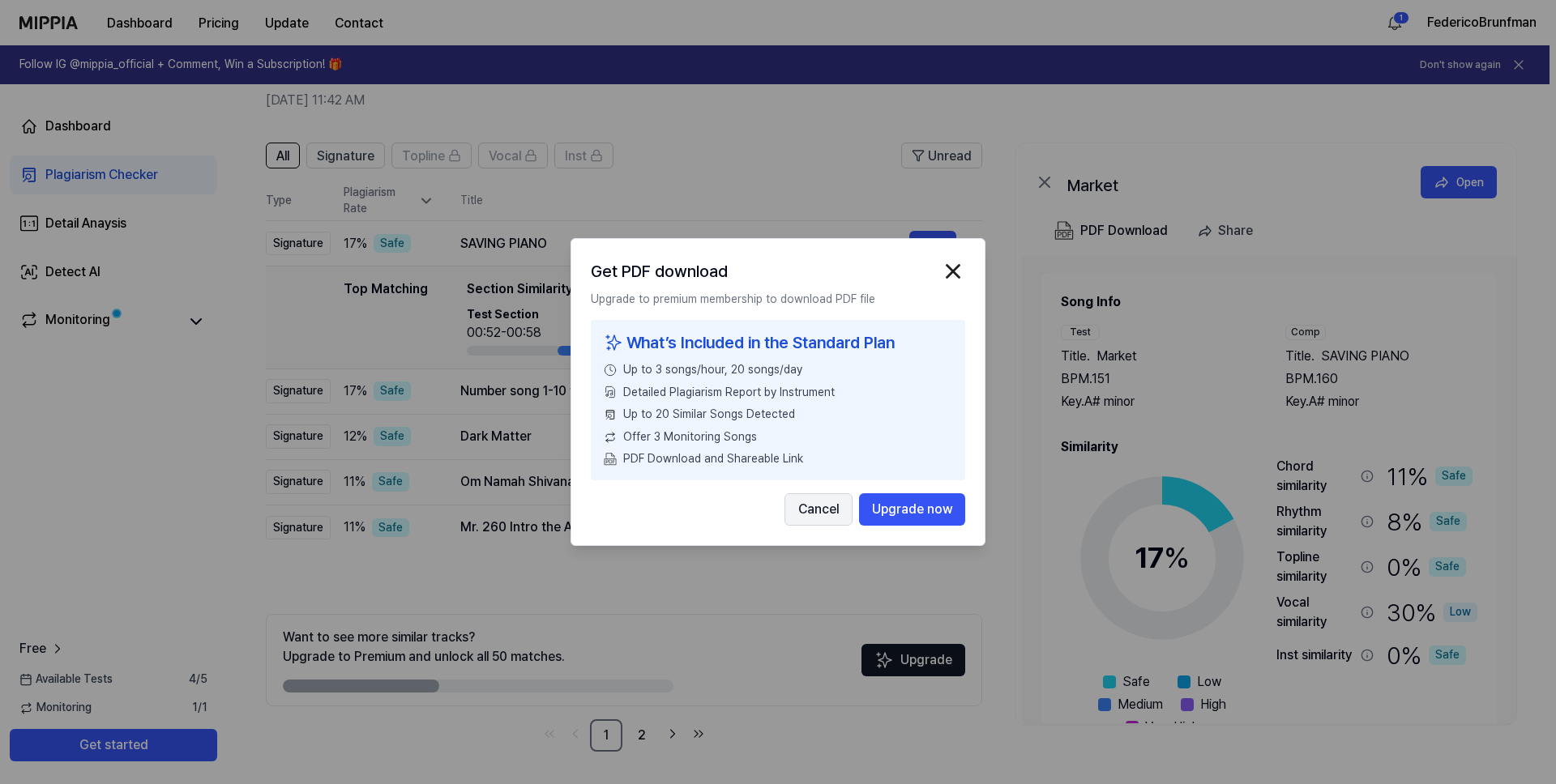
drag, startPoint x: 811, startPoint y: 508, endPoint x: 821, endPoint y: 508, distance: 10.0
click at [811, 508] on button "Cancel" at bounding box center [818, 509] width 68 height 33
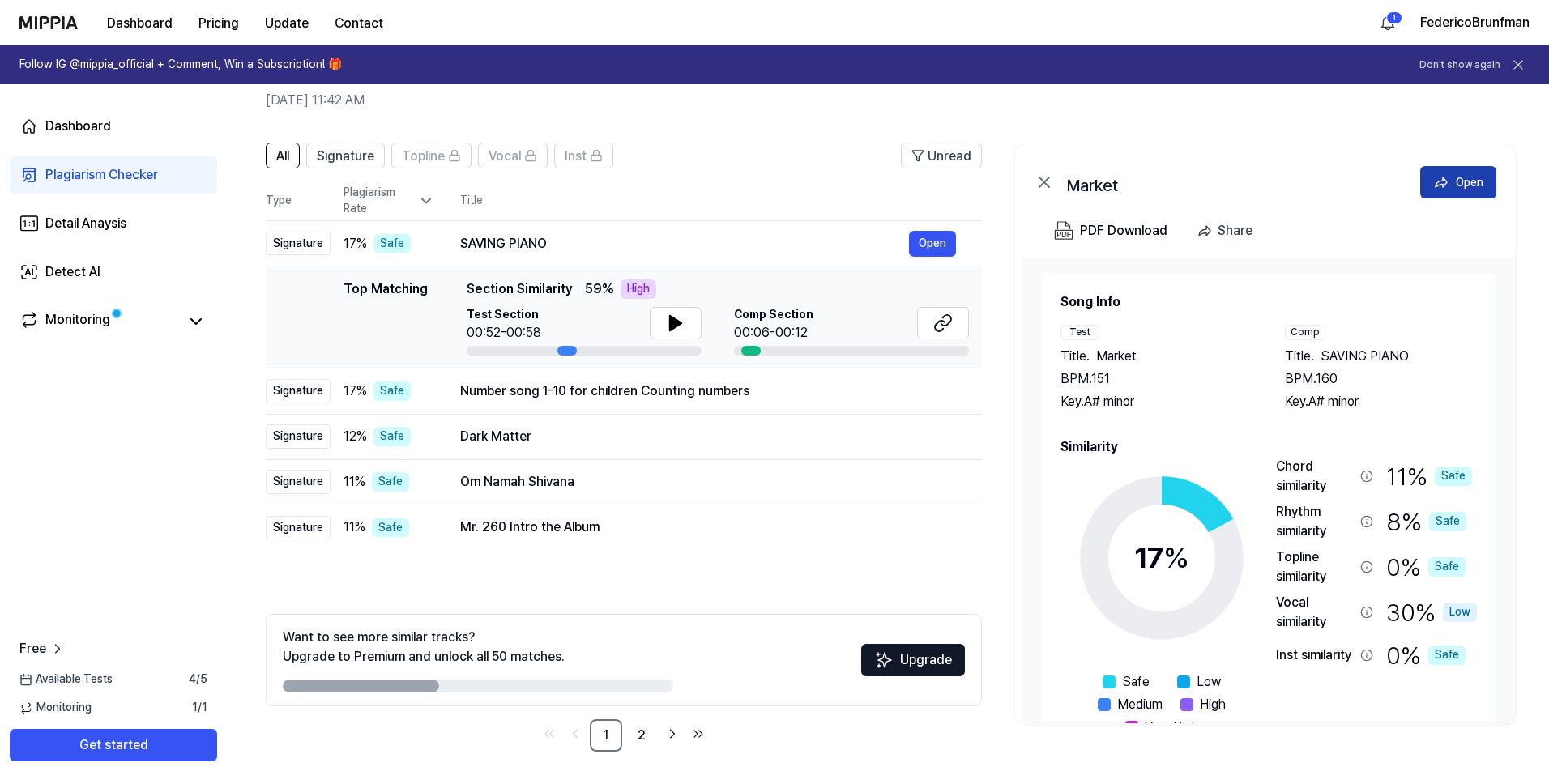
click at [1475, 190] on div "Open" at bounding box center [1469, 182] width 28 height 18
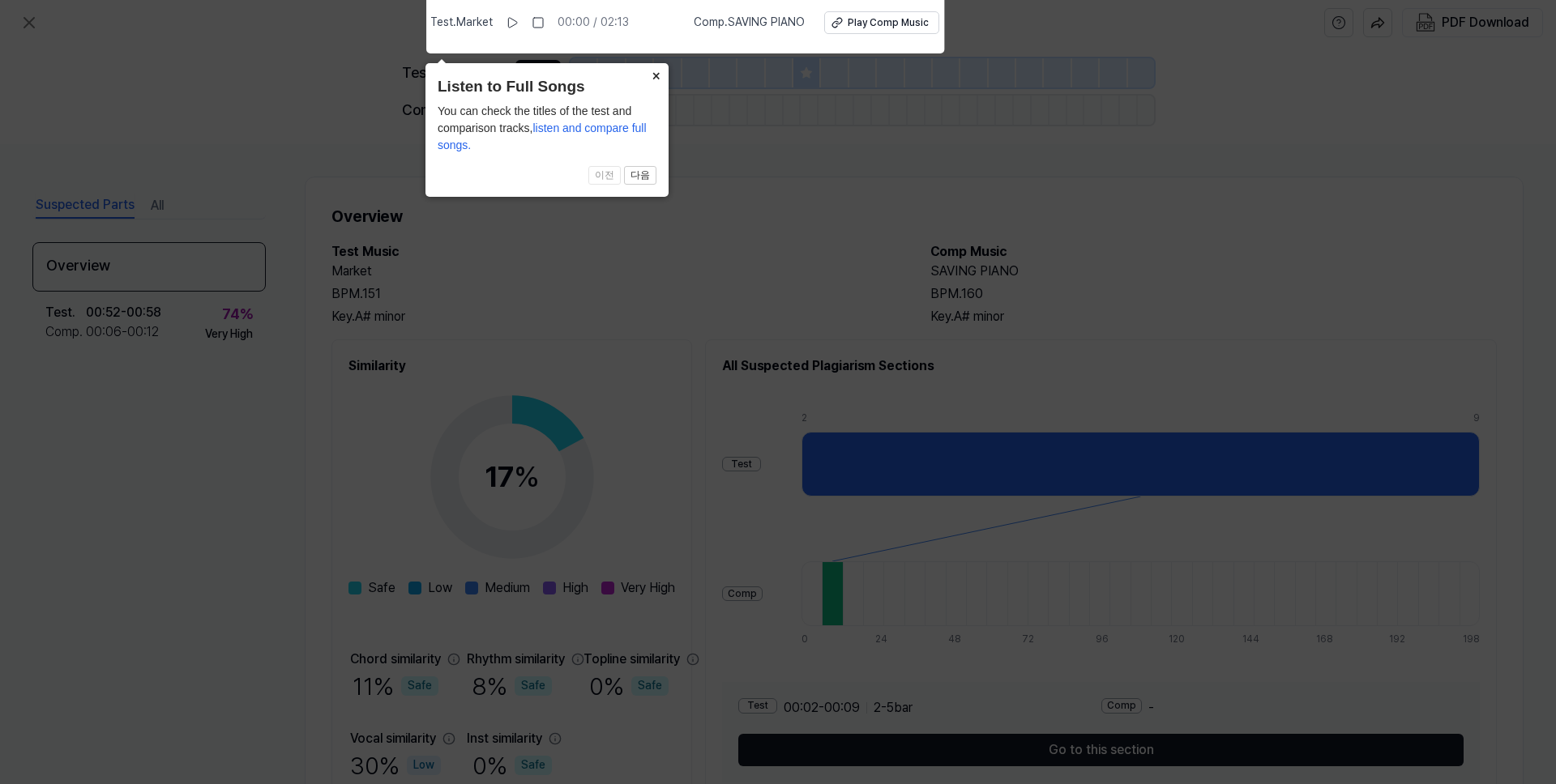
click at [657, 74] on button "×" at bounding box center [655, 74] width 26 height 23
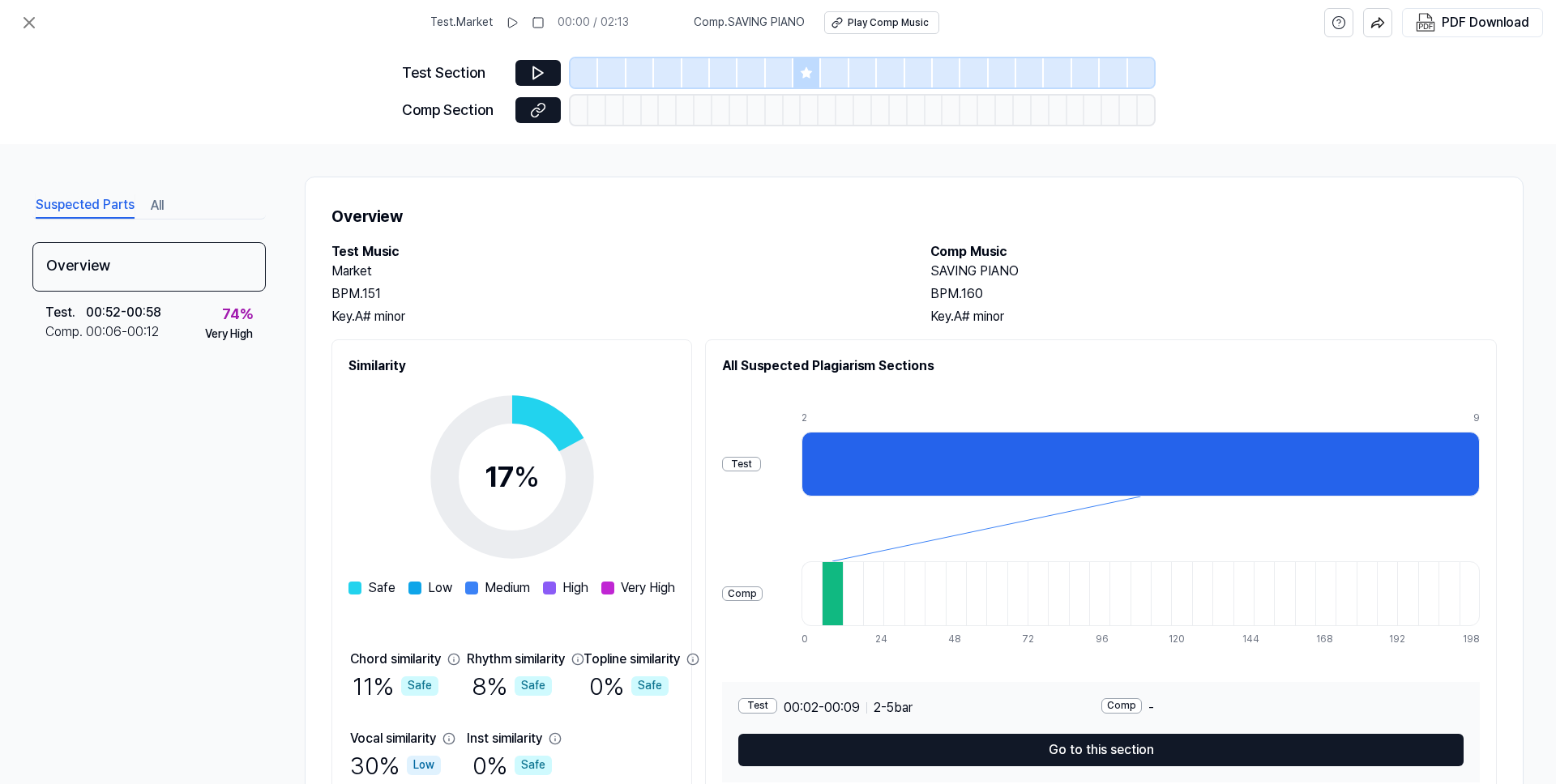
click at [970, 486] on div at bounding box center [1140, 463] width 678 height 64
click at [842, 596] on div at bounding box center [832, 593] width 20 height 64
click at [975, 545] on icon at bounding box center [1140, 529] width 678 height 64
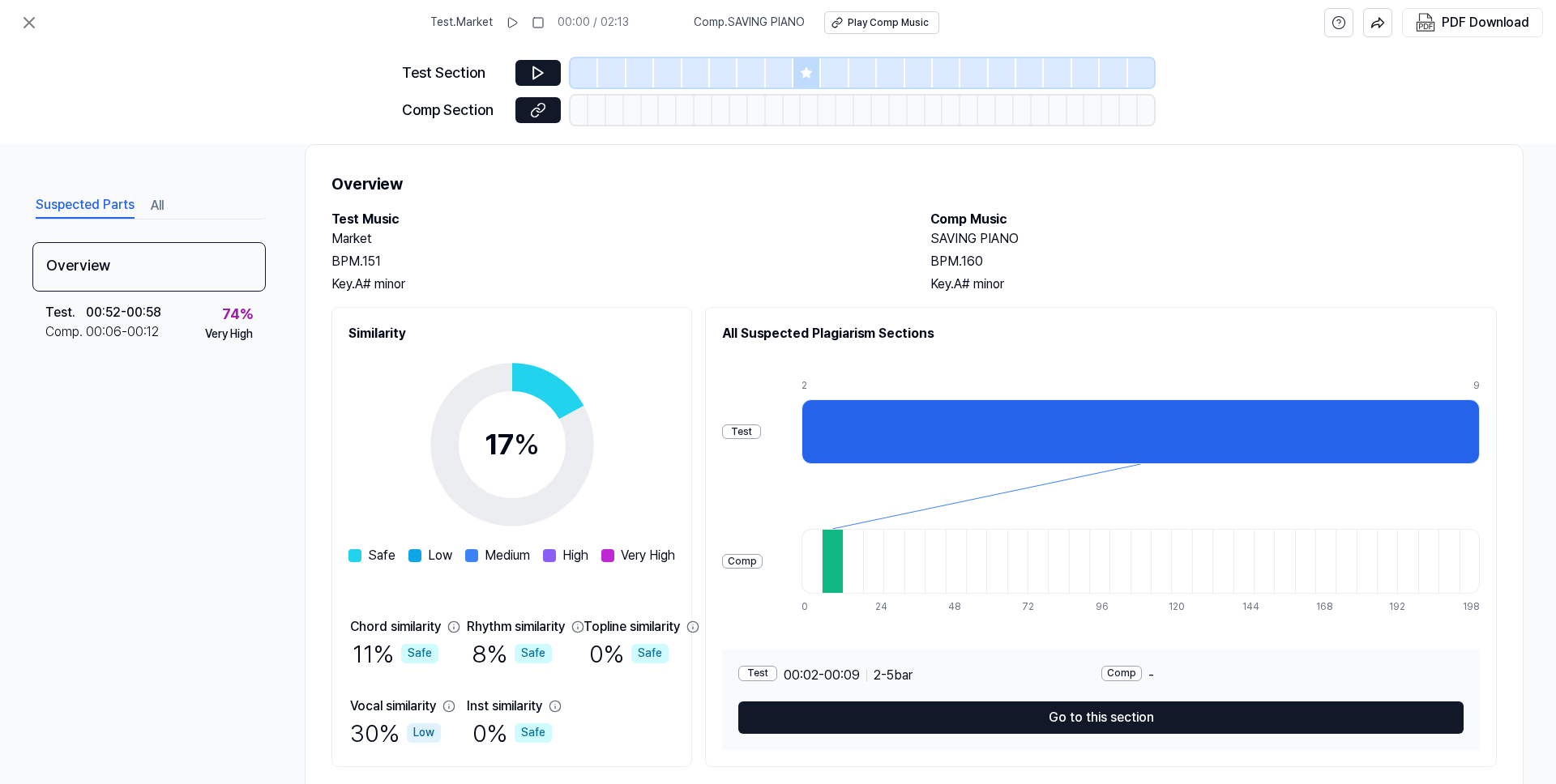
scroll to position [75, 0]
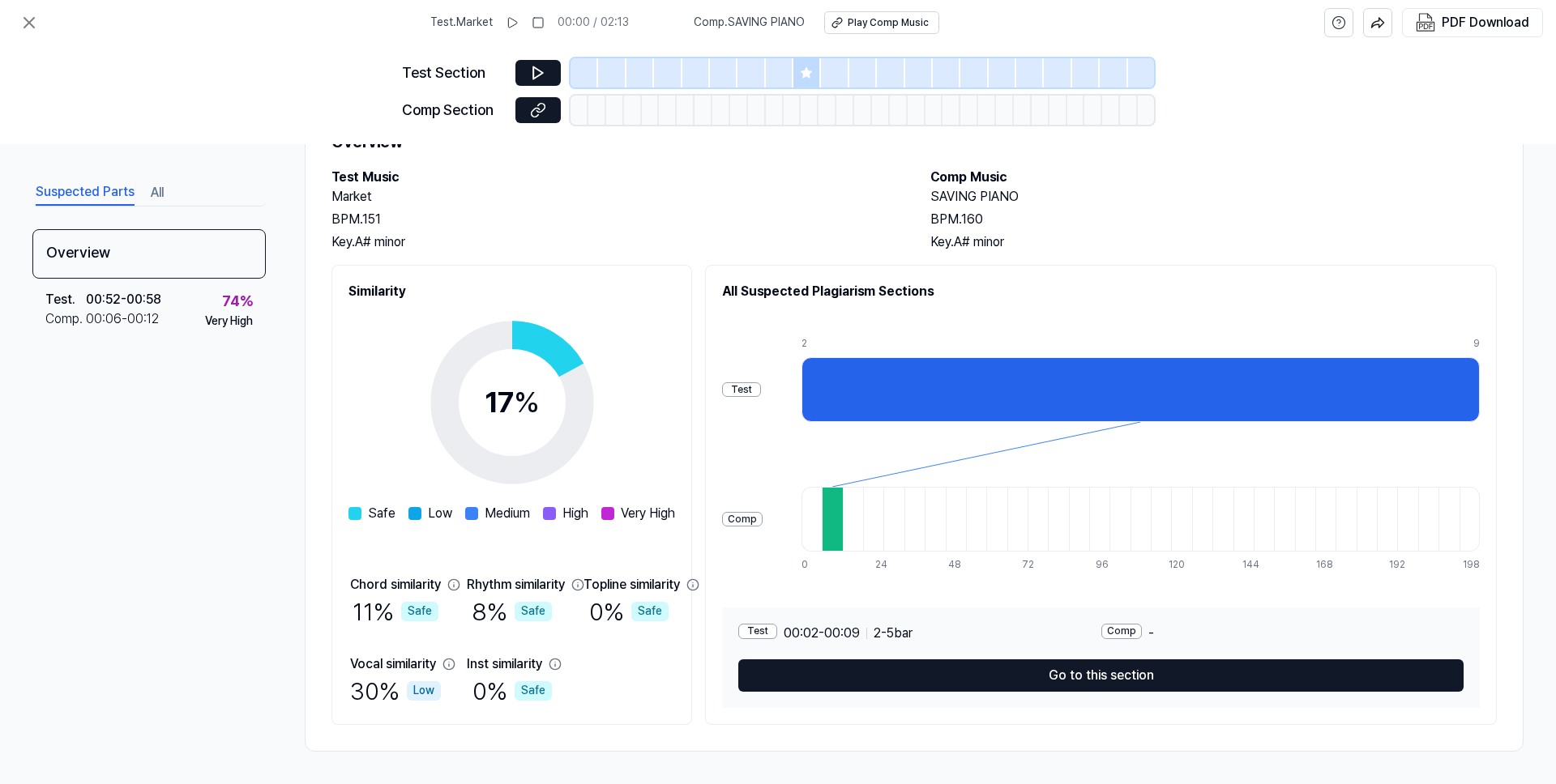
click at [401, 687] on div "30 % Low" at bounding box center [395, 691] width 90 height 34
click at [151, 317] on div "00:06 - 00:12" at bounding box center [122, 318] width 73 height 19
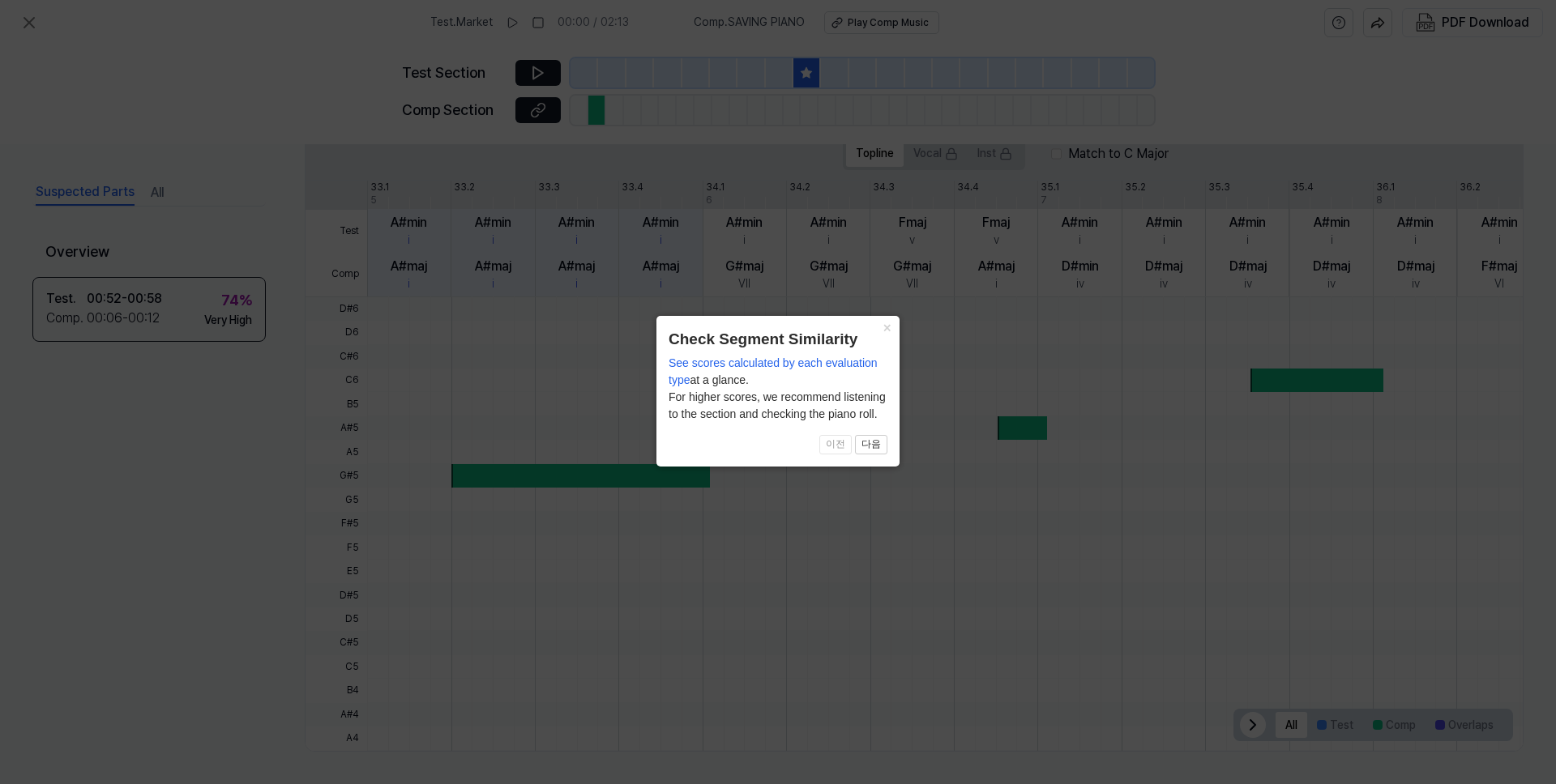
click at [685, 380] on span "See scores calculated by each evaluation type" at bounding box center [773, 371] width 209 height 30
click at [729, 384] on div "See scores calculated by each evaluation type at a glance. For higher scores, w…" at bounding box center [778, 389] width 219 height 68
drag, startPoint x: 731, startPoint y: 403, endPoint x: 831, endPoint y: 412, distance: 100.4
click at [829, 412] on div "See scores calculated by each evaluation type at a glance. For higher scores, w…" at bounding box center [778, 389] width 219 height 68
click at [831, 412] on div "See scores calculated by each evaluation type at a glance. For higher scores, w…" at bounding box center [778, 389] width 219 height 68
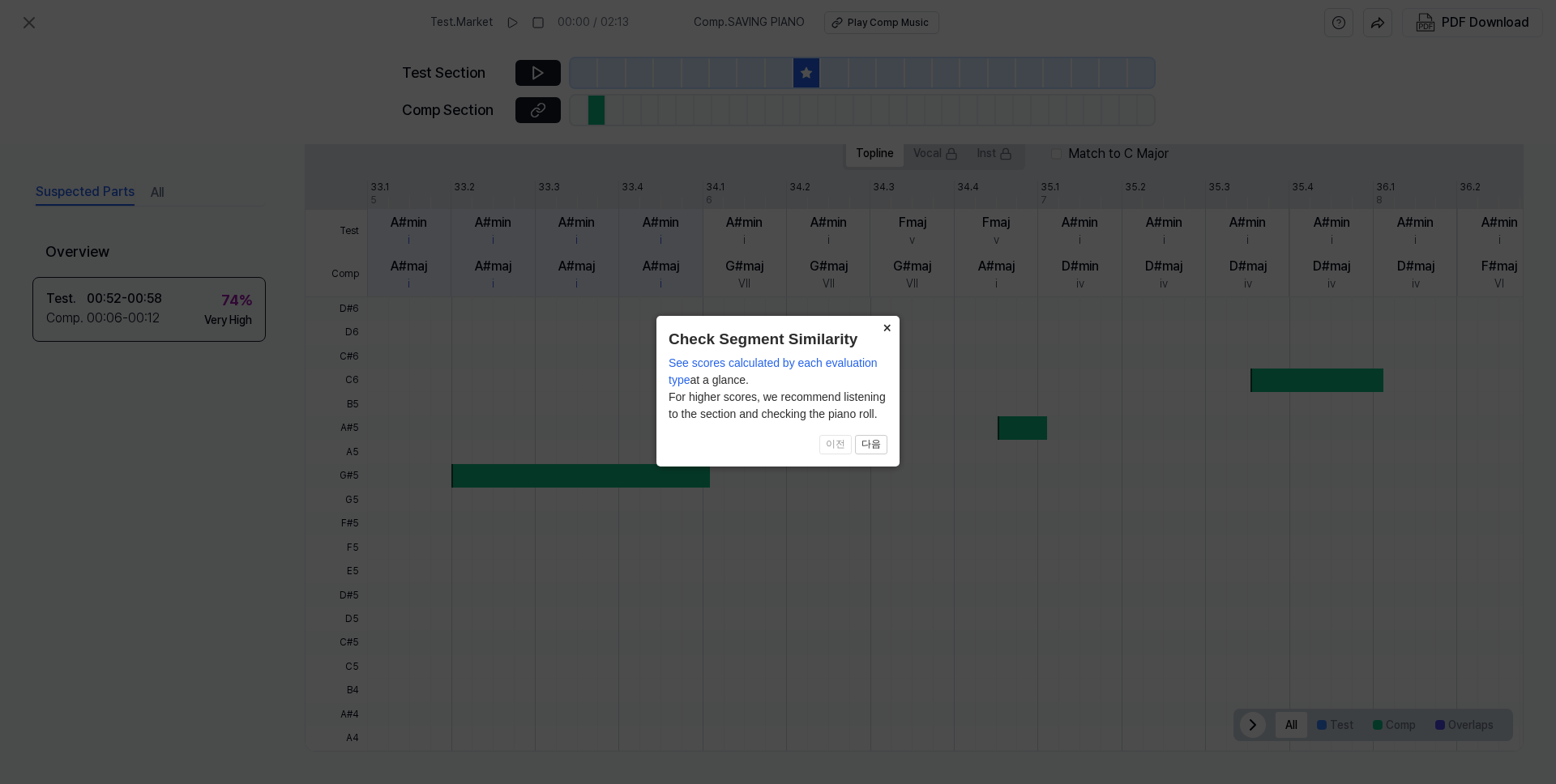
click at [887, 328] on button "×" at bounding box center [886, 327] width 26 height 23
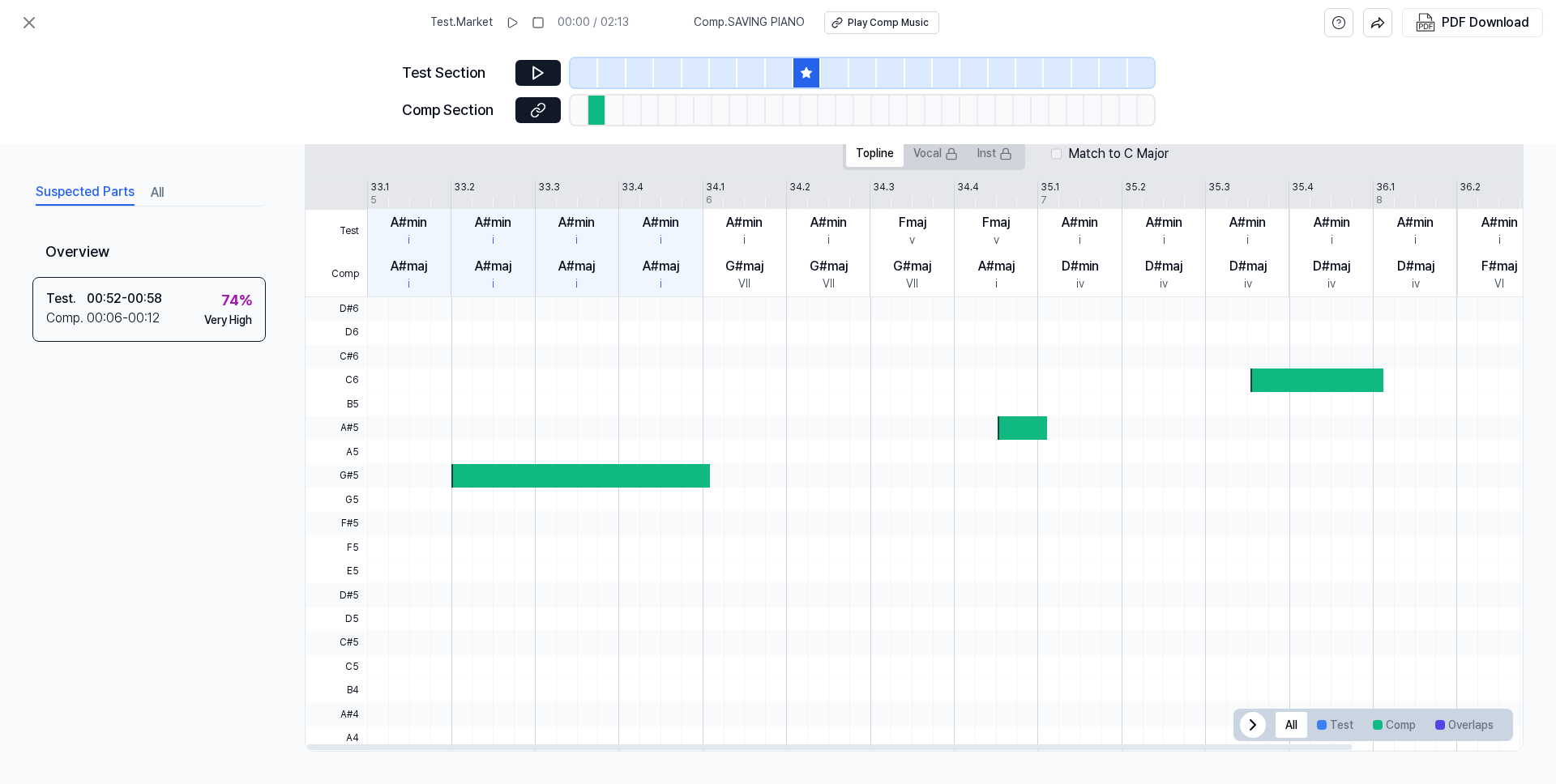
click at [516, 478] on div at bounding box center [581, 476] width 258 height 23
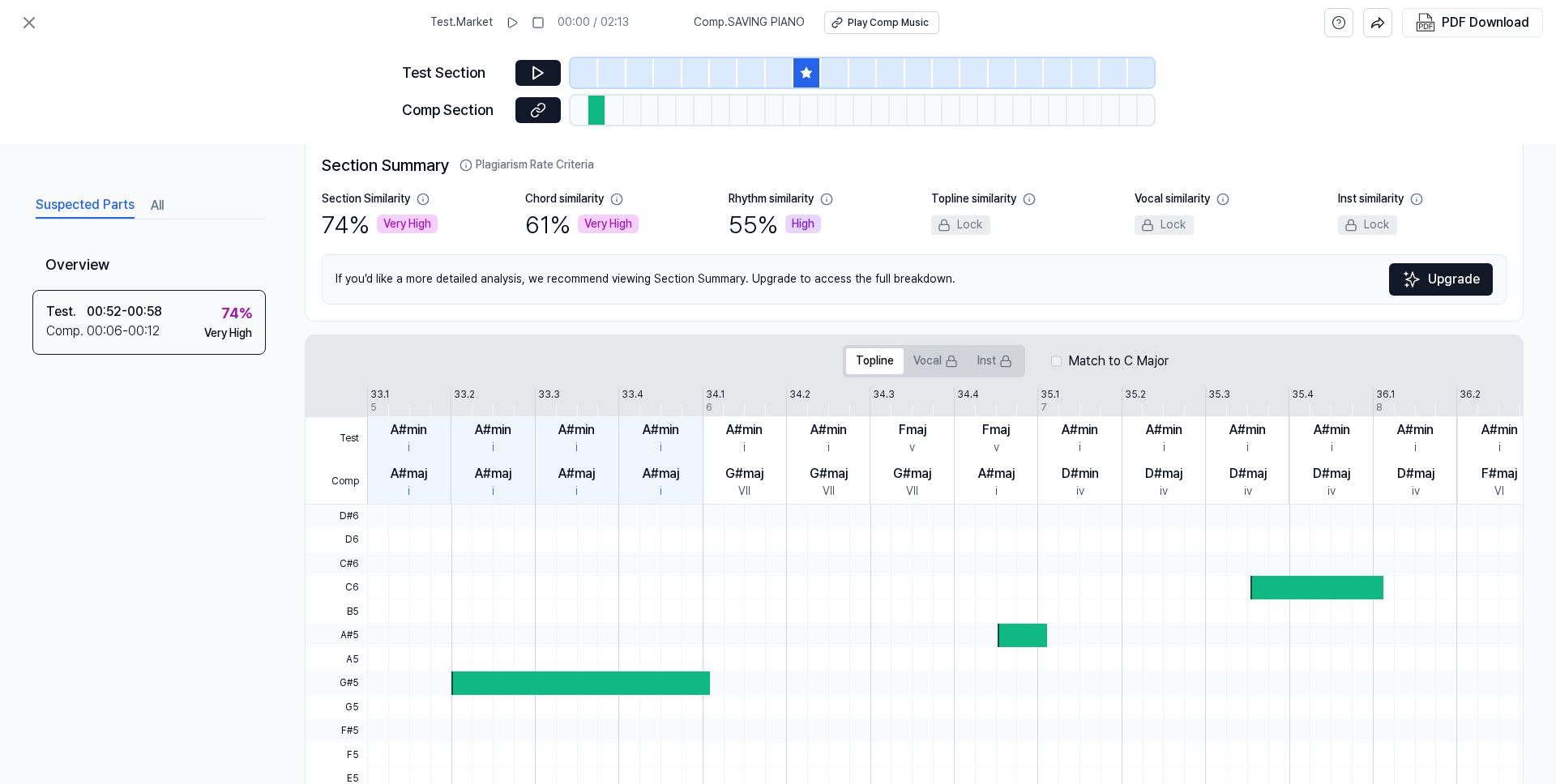
scroll to position [0, 0]
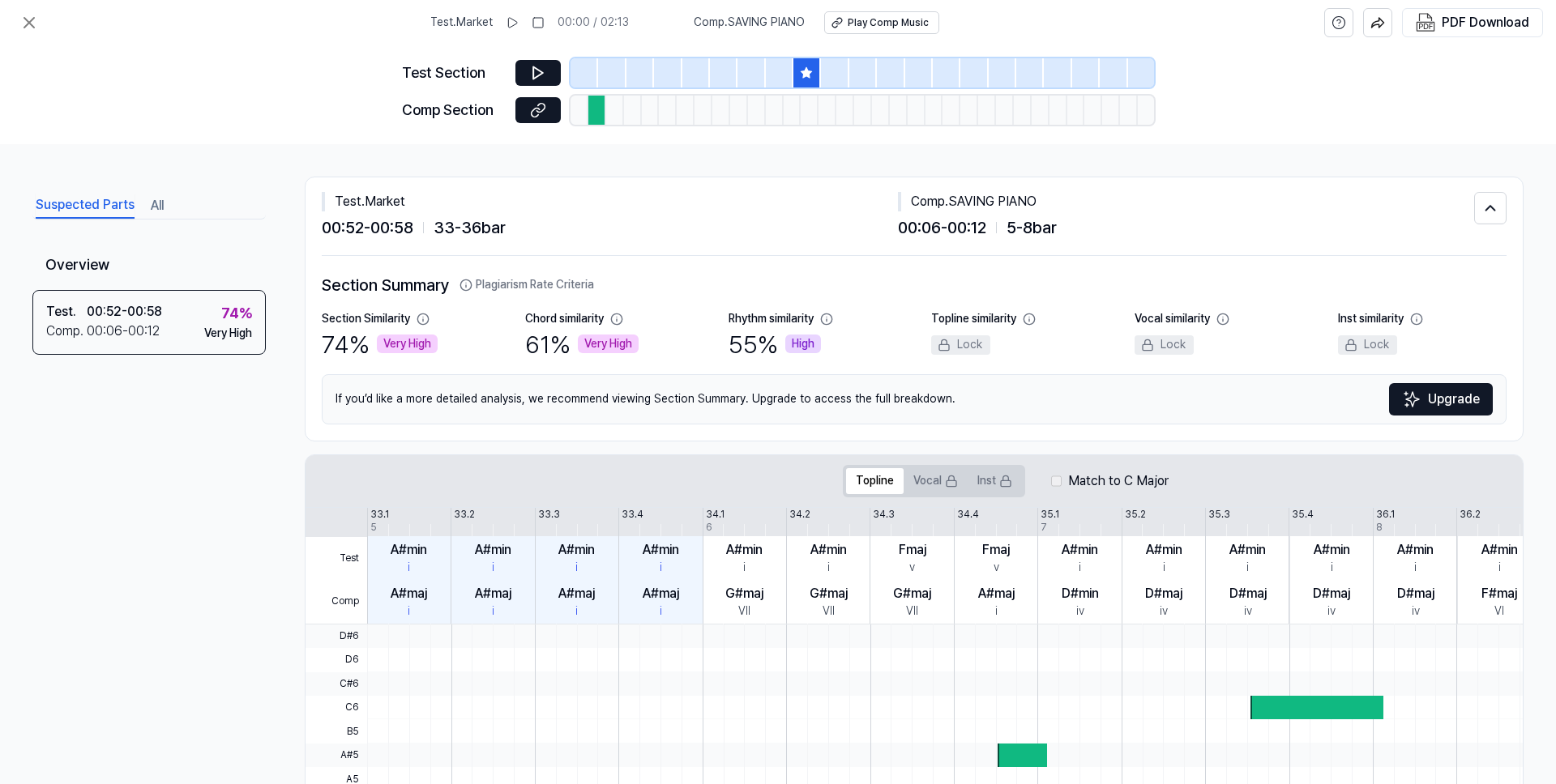
click at [923, 199] on div "Comp . SAVING PIANO" at bounding box center [1186, 201] width 576 height 19
click at [1015, 201] on div "Comp . SAVING PIANO" at bounding box center [1186, 201] width 576 height 19
click at [1051, 222] on span "5 - 8 bar" at bounding box center [1031, 227] width 50 height 26
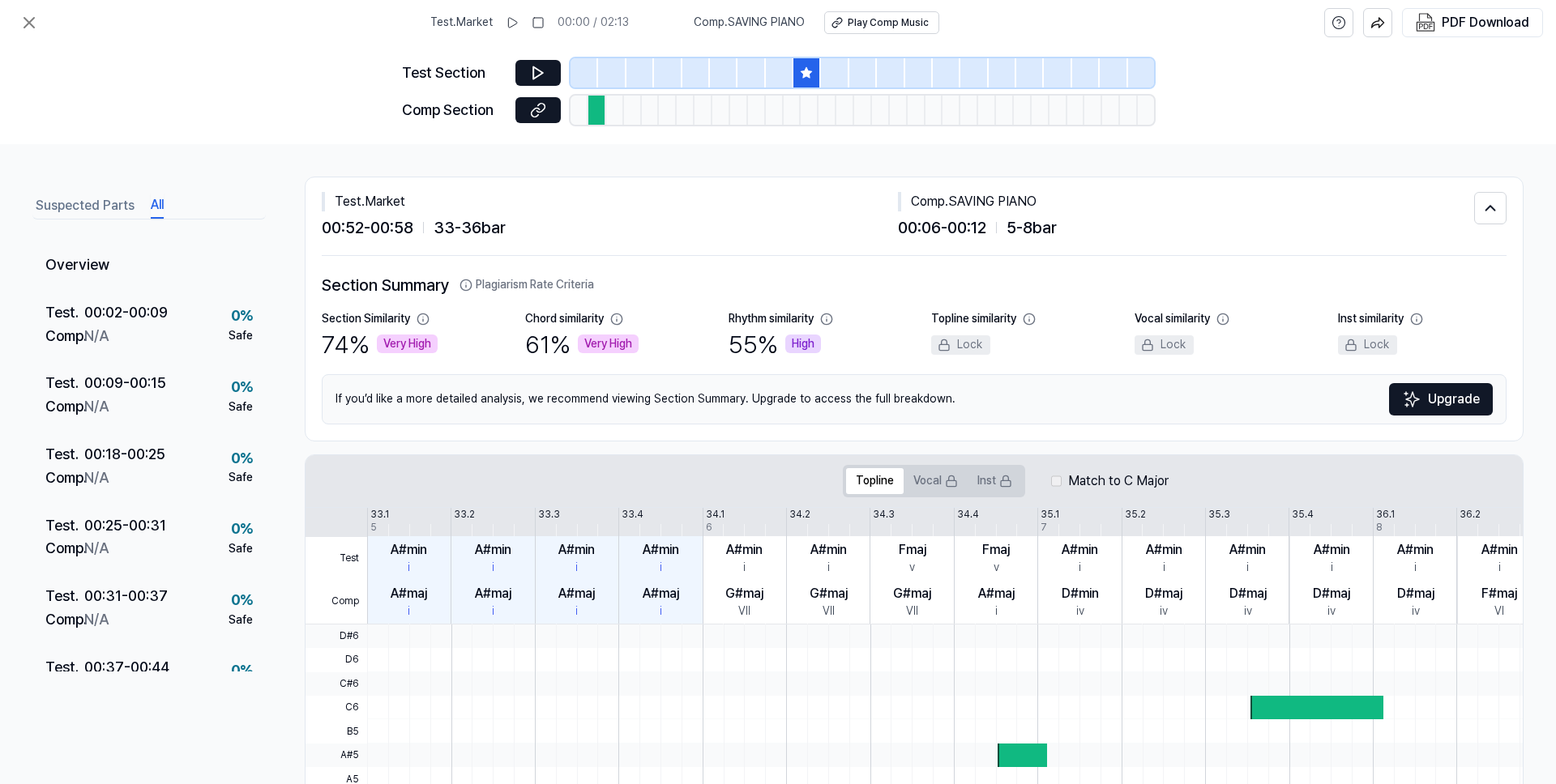
click at [156, 206] on button "All" at bounding box center [157, 205] width 13 height 26
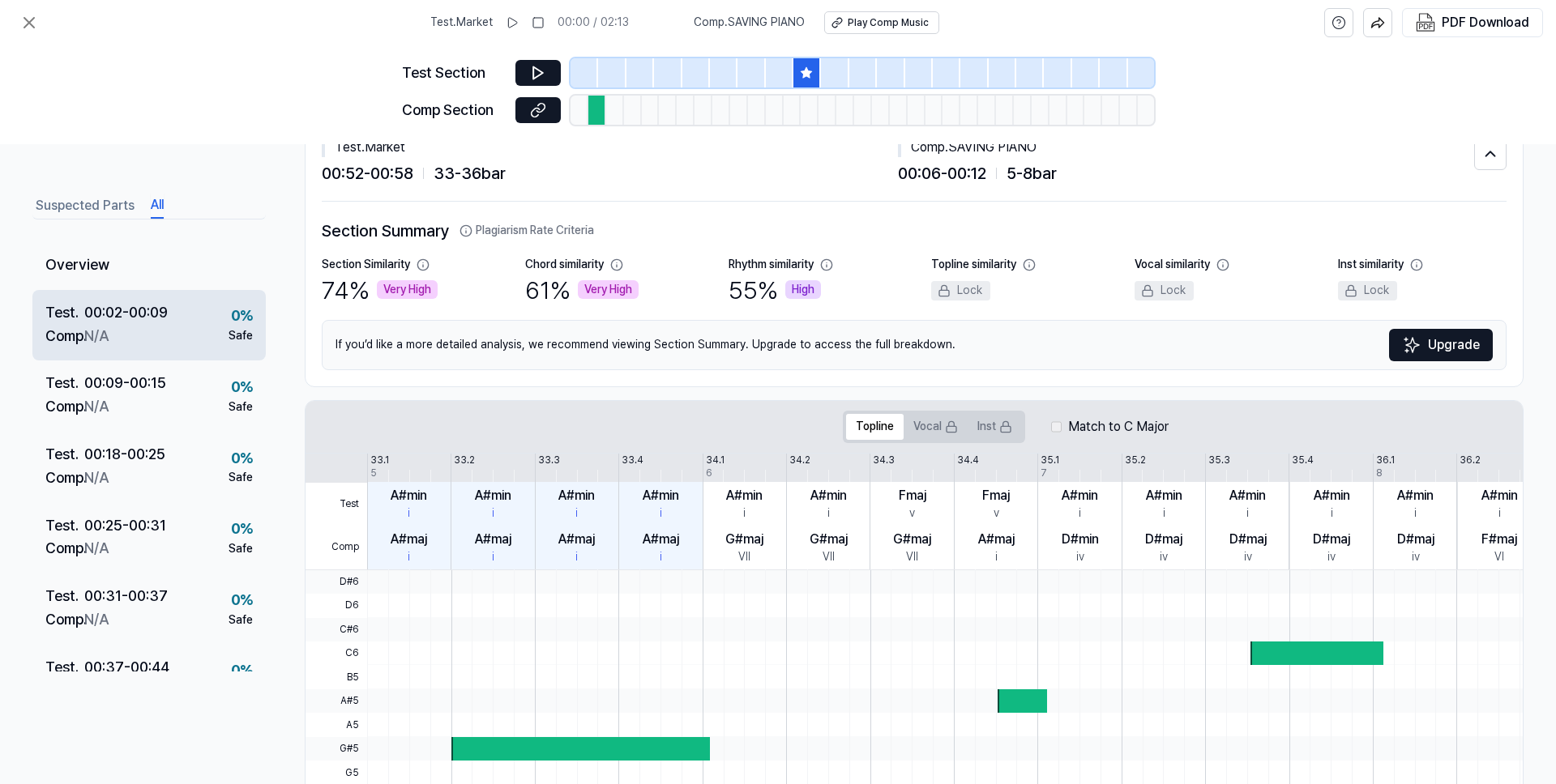
scroll to position [44, 0]
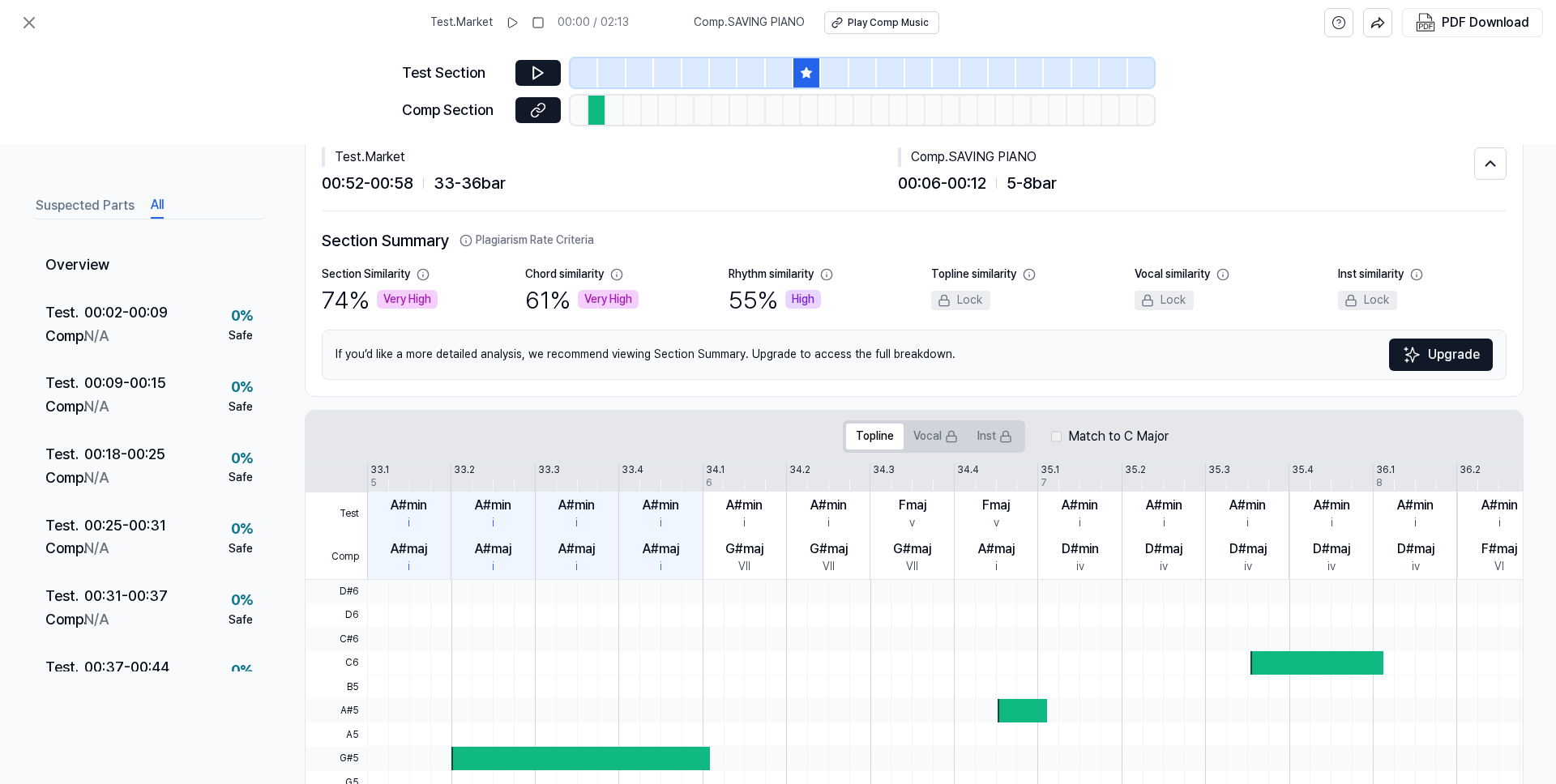
click at [92, 206] on button "Suspected Parts" at bounding box center [85, 205] width 99 height 26
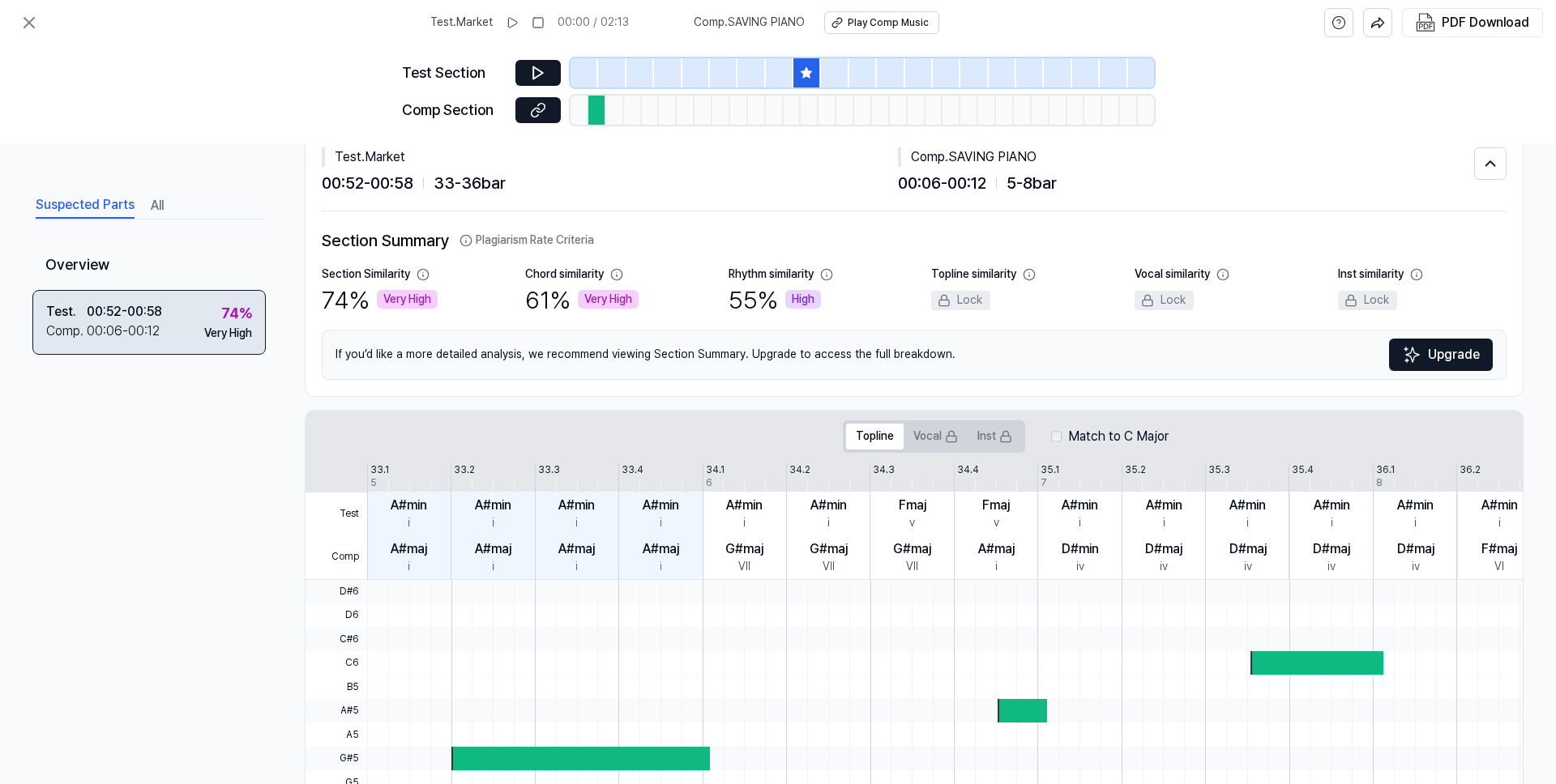
click at [163, 314] on div "Test . 00:52 - 00:58 Comp . 00:06 - 00:12 74 % Very High" at bounding box center [149, 322] width 233 height 64
click at [151, 317] on div "00:52 - 00:58" at bounding box center [124, 312] width 75 height 19
click at [922, 435] on button "Vocal" at bounding box center [935, 436] width 64 height 26
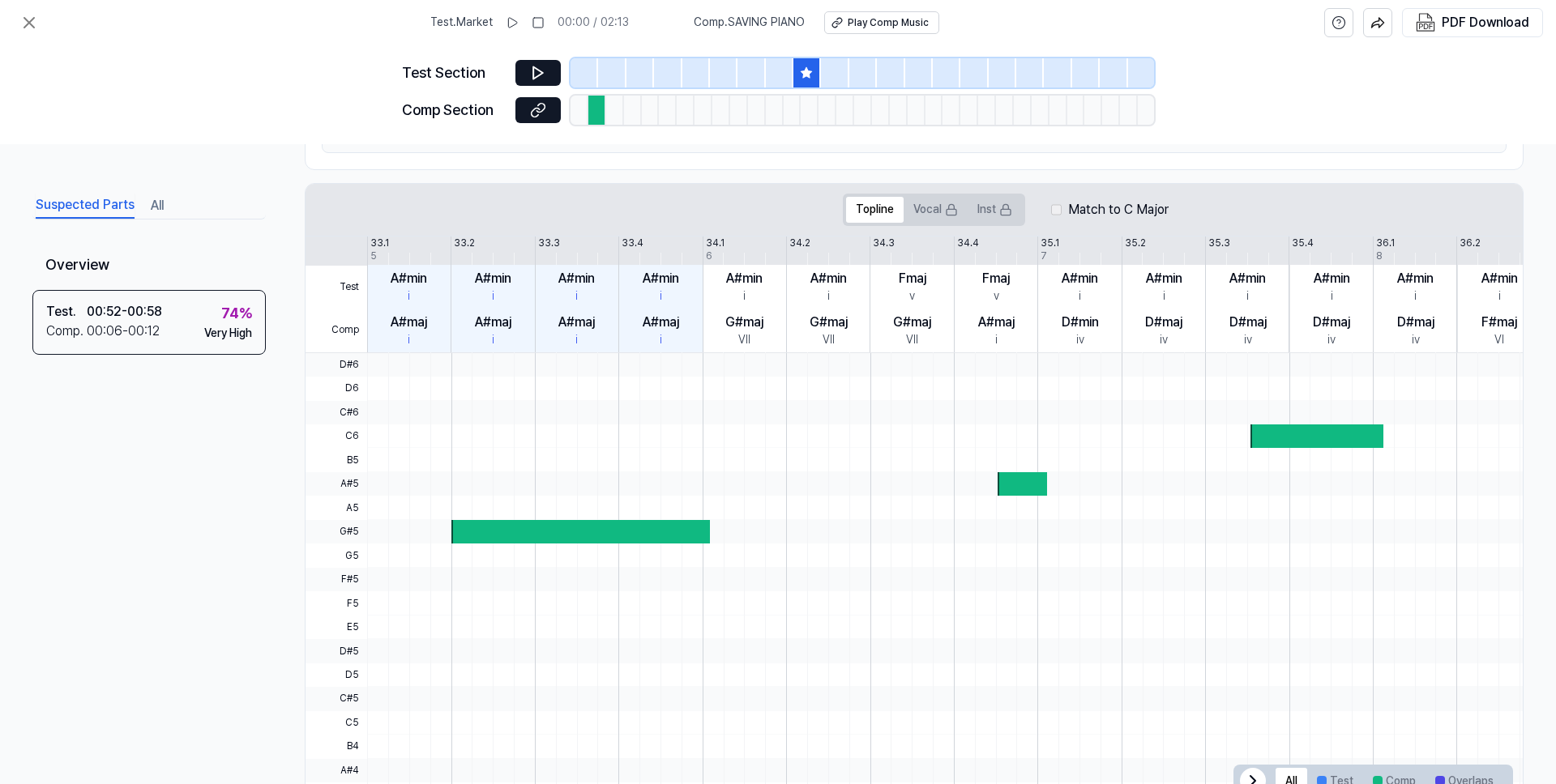
scroll to position [328, 0]
